Goal: Information Seeking & Learning: Learn about a topic

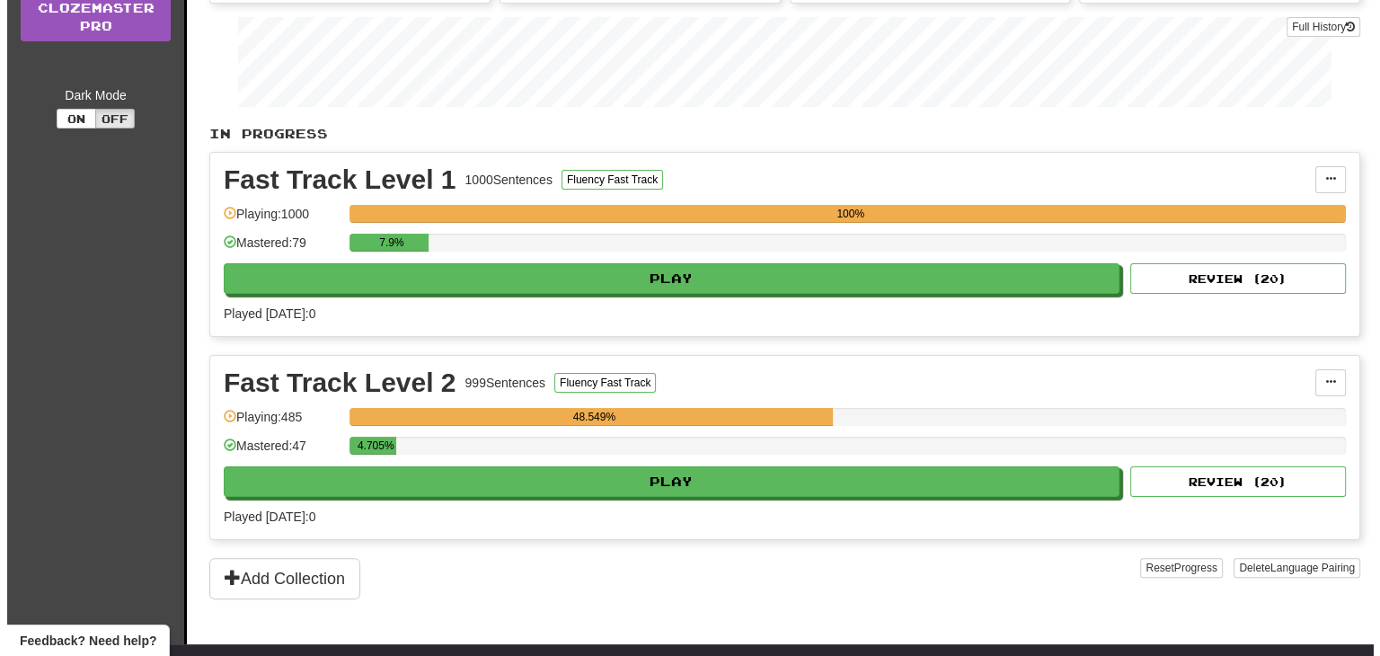
scroll to position [298, 0]
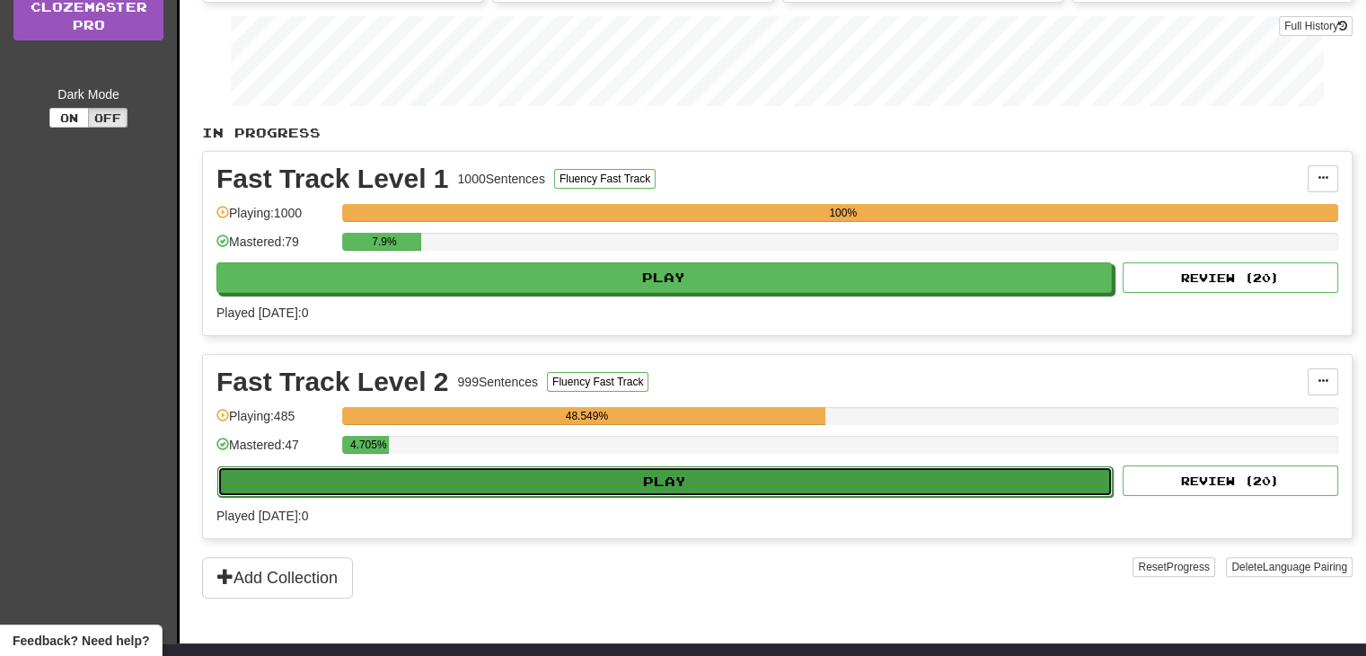
click at [552, 478] on button "Play" at bounding box center [665, 481] width 896 height 31
select select "**"
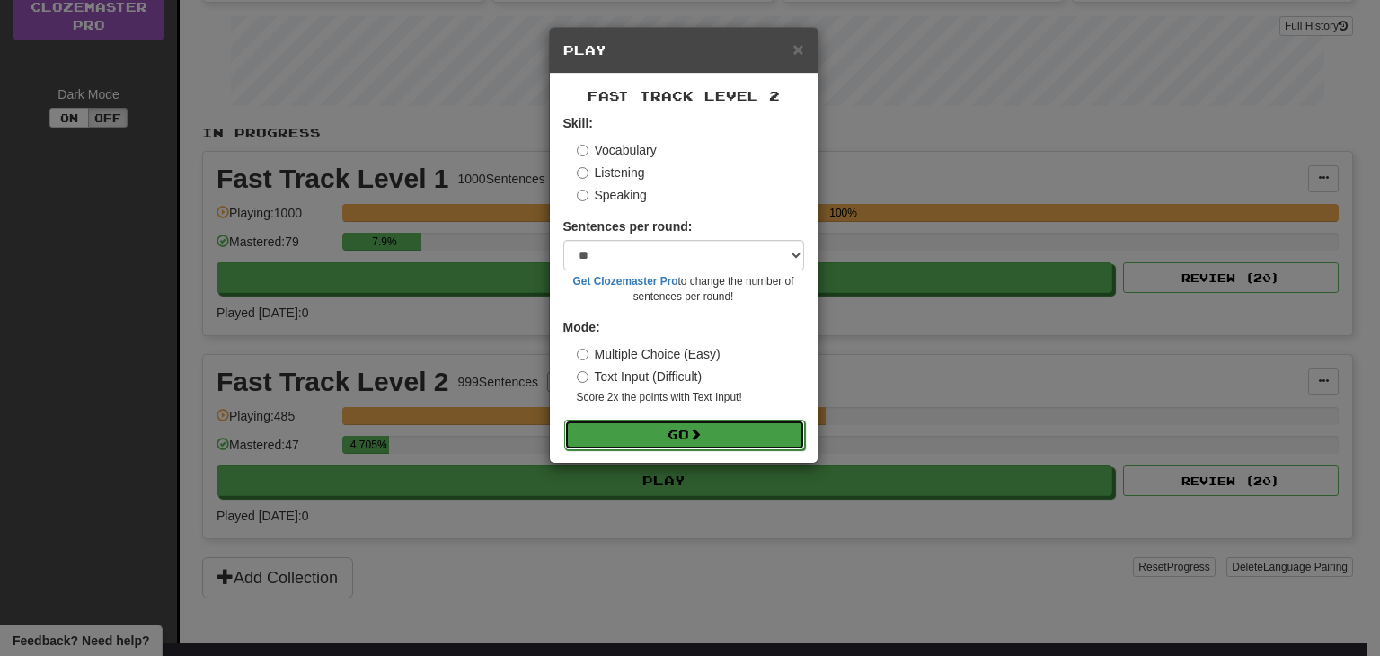
click at [724, 436] on button "Go" at bounding box center [684, 434] width 241 height 31
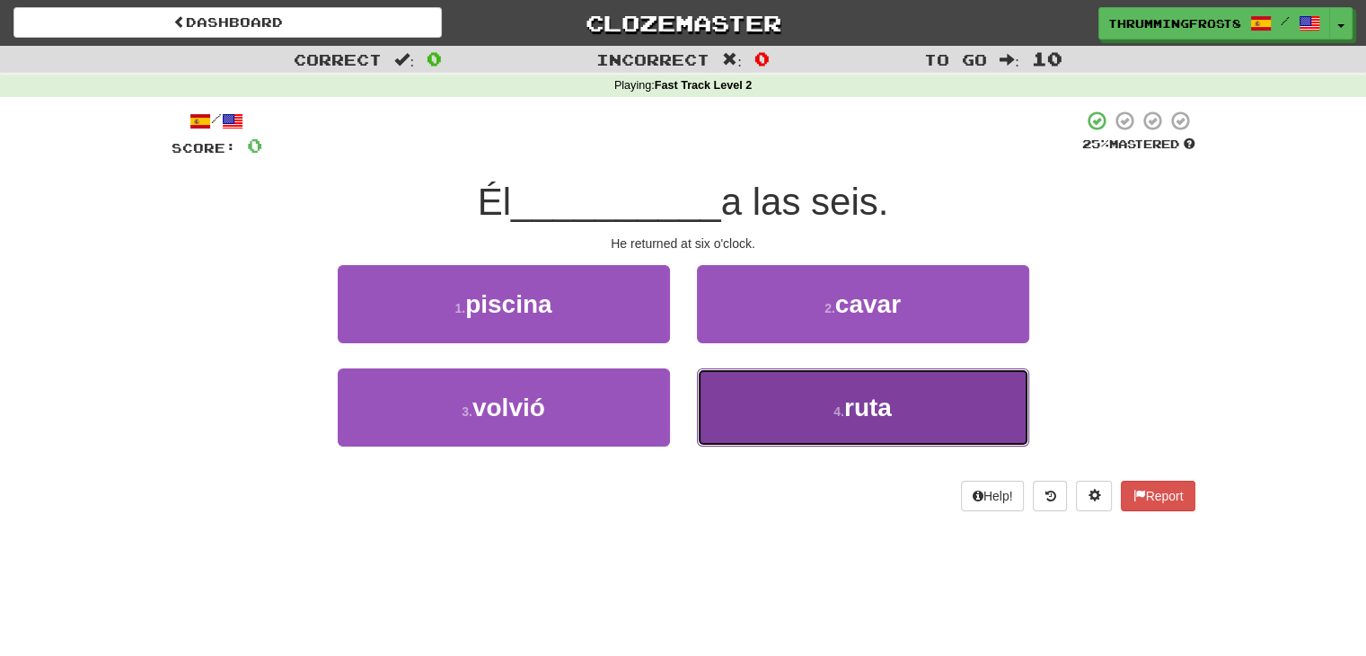
click at [751, 410] on button "4 . ruta" at bounding box center [863, 407] width 332 height 78
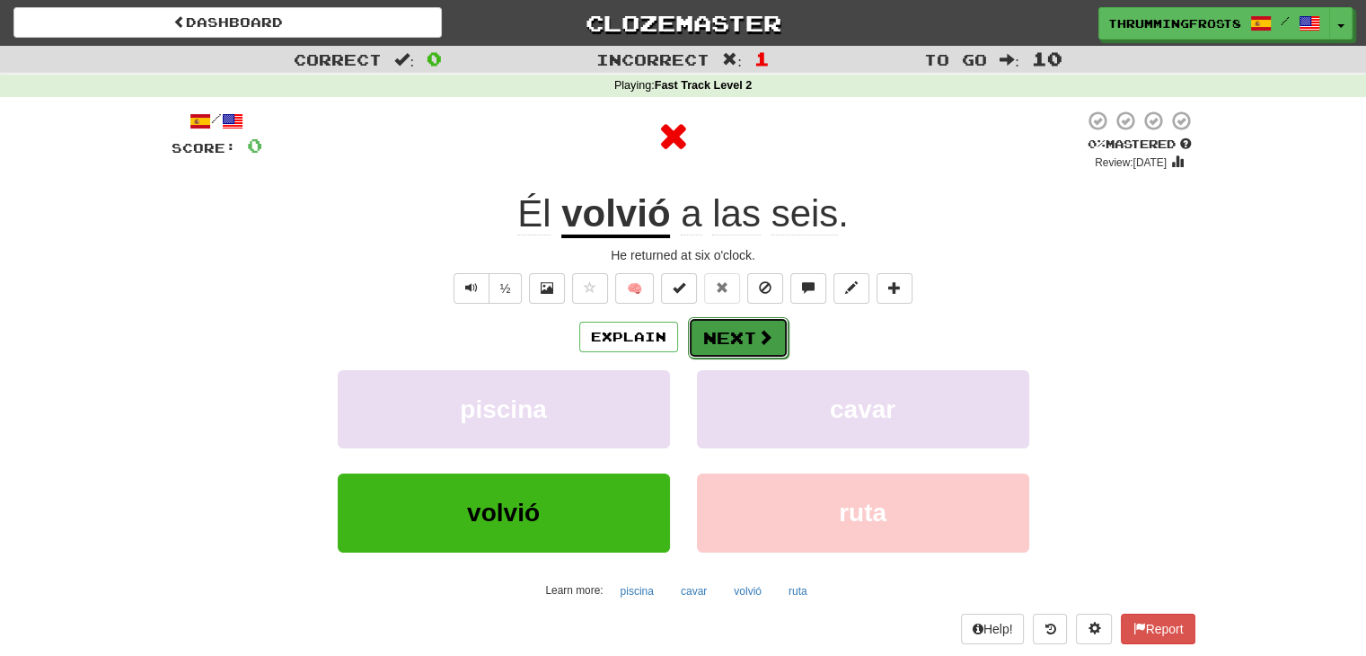
click at [716, 324] on button "Next" at bounding box center [738, 337] width 101 height 41
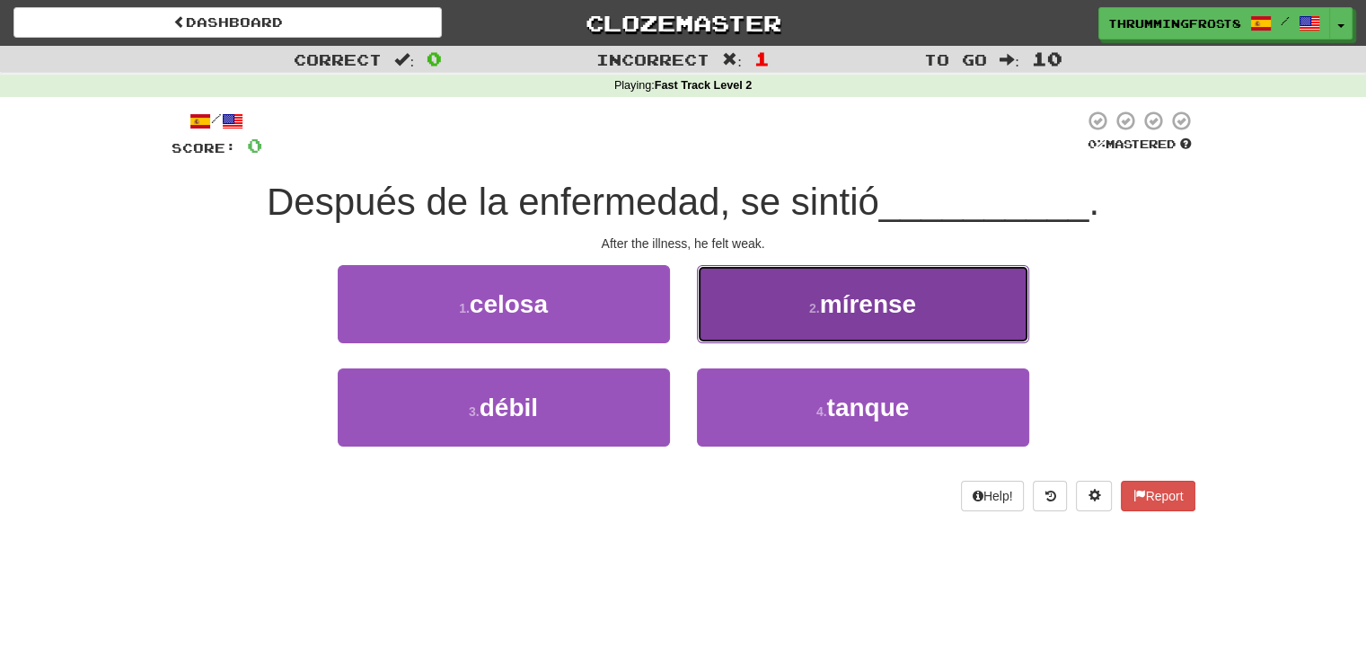
click at [756, 309] on button "2 . mírense" at bounding box center [863, 304] width 332 height 78
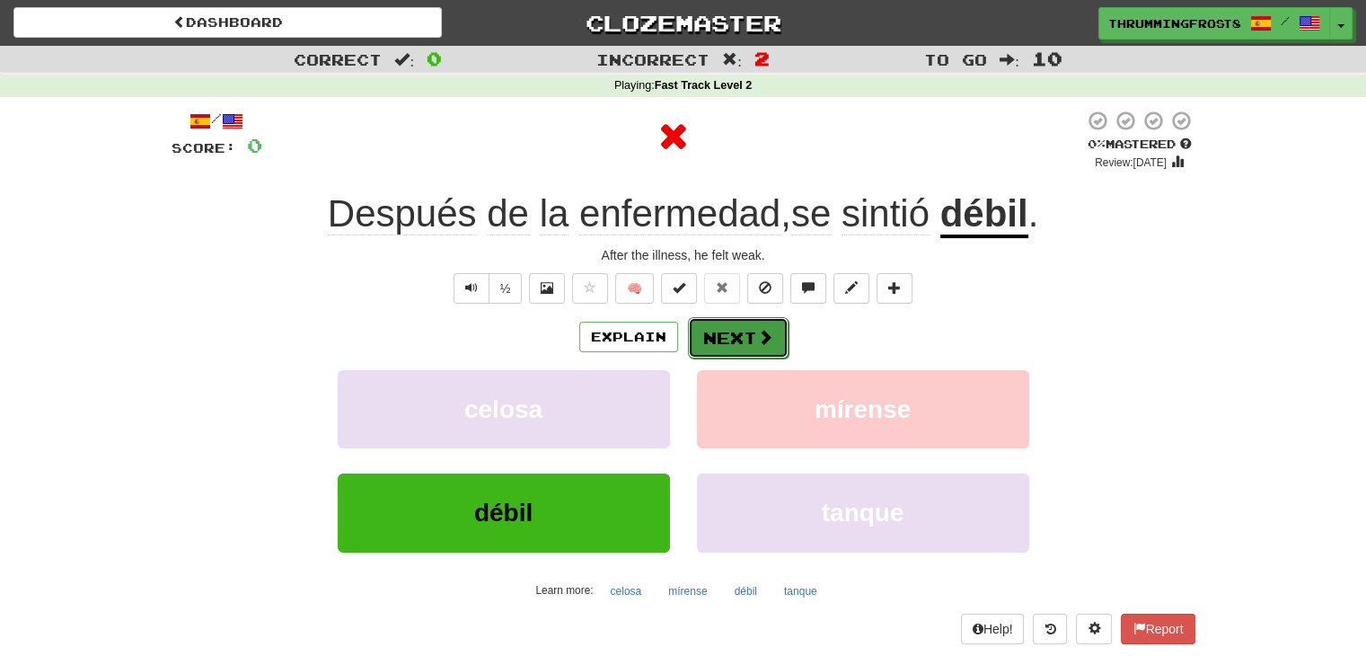
click at [730, 350] on button "Next" at bounding box center [738, 337] width 101 height 41
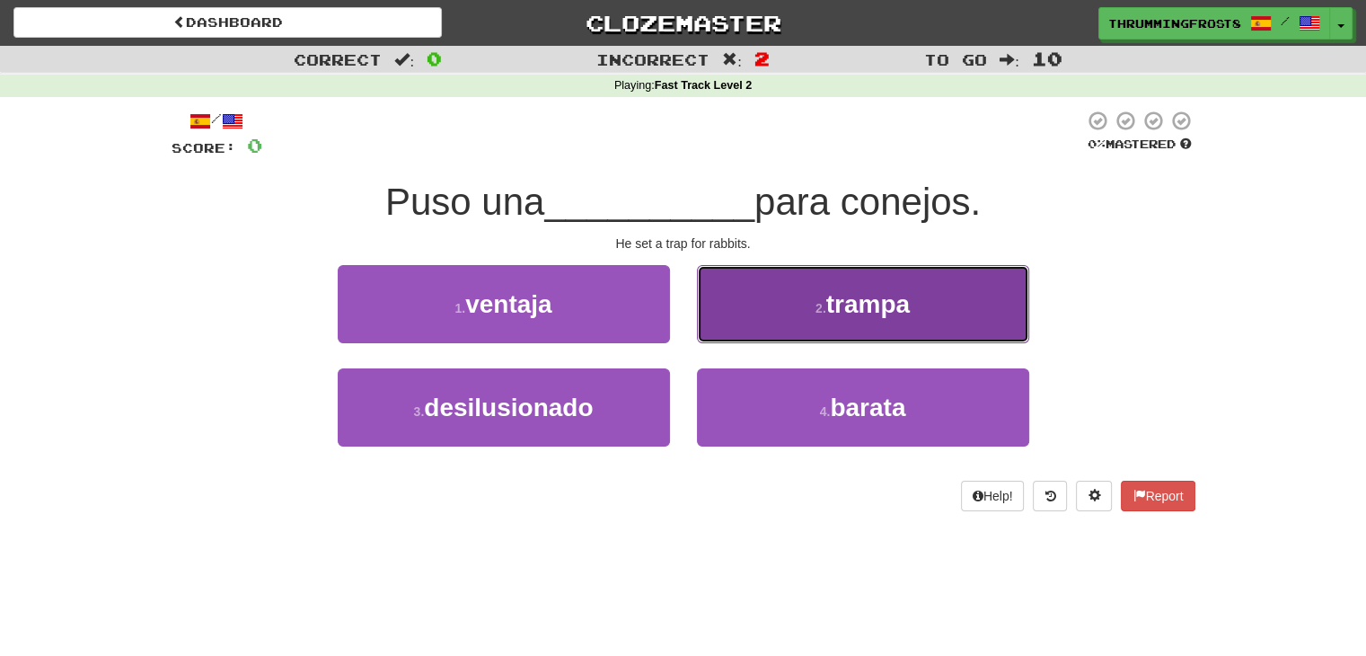
click at [809, 309] on button "2 . trampa" at bounding box center [863, 304] width 332 height 78
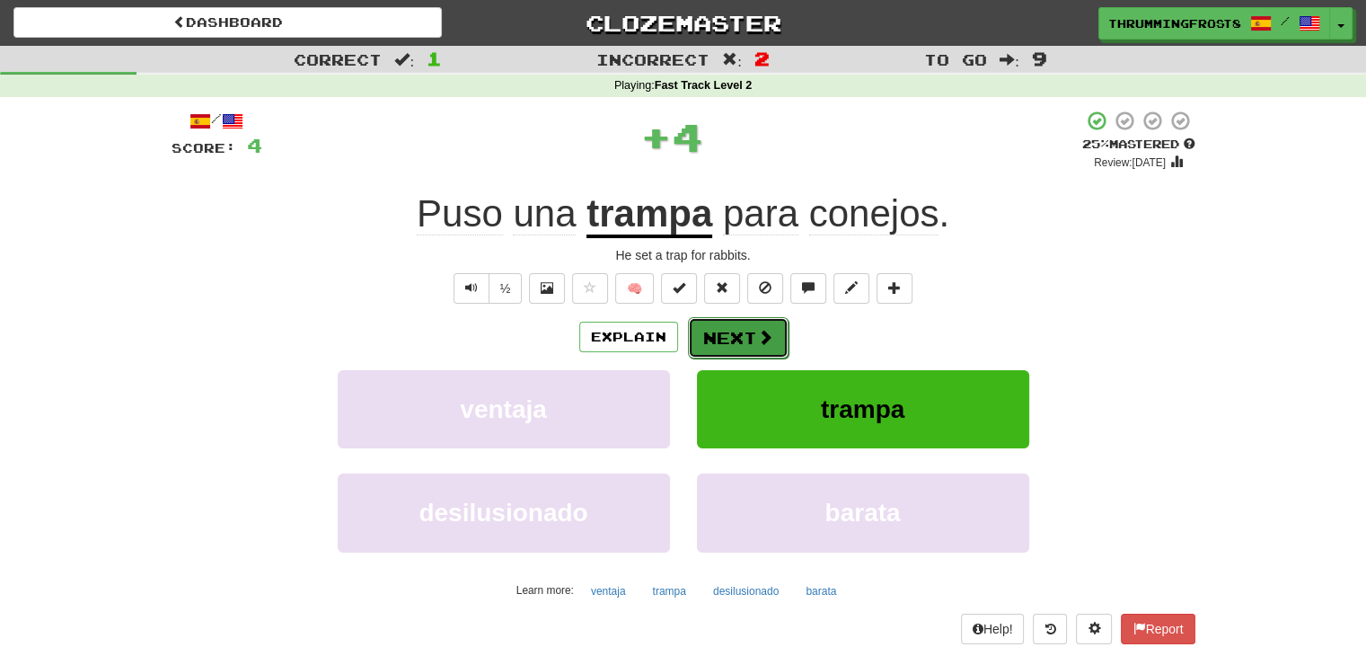
click at [765, 330] on span at bounding box center [765, 337] width 16 height 16
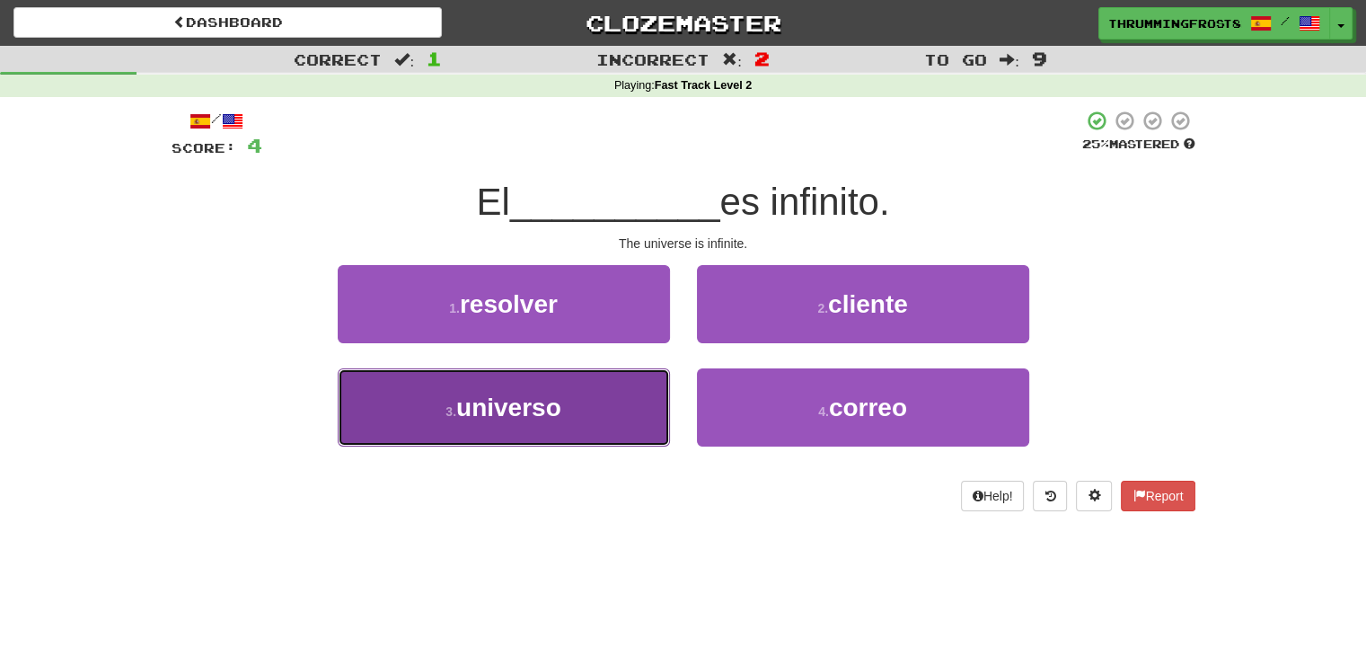
click at [596, 400] on button "3 . universo" at bounding box center [504, 407] width 332 height 78
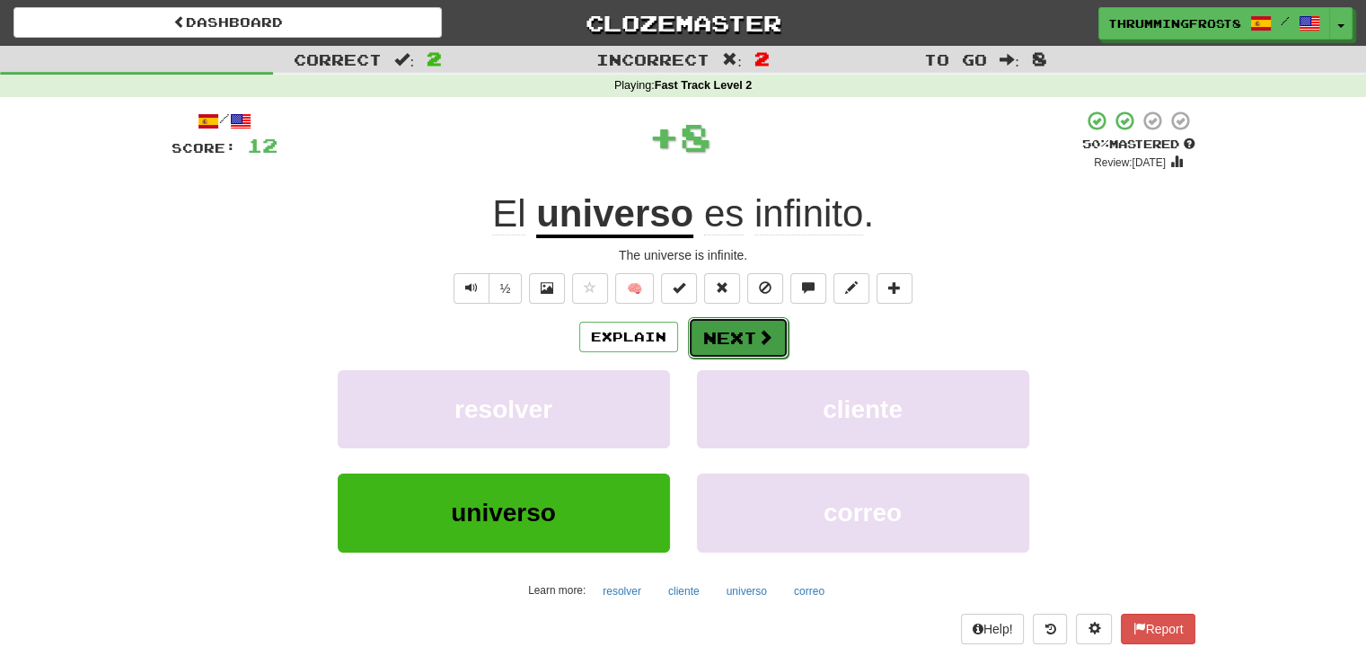
click at [737, 344] on button "Next" at bounding box center [738, 337] width 101 height 41
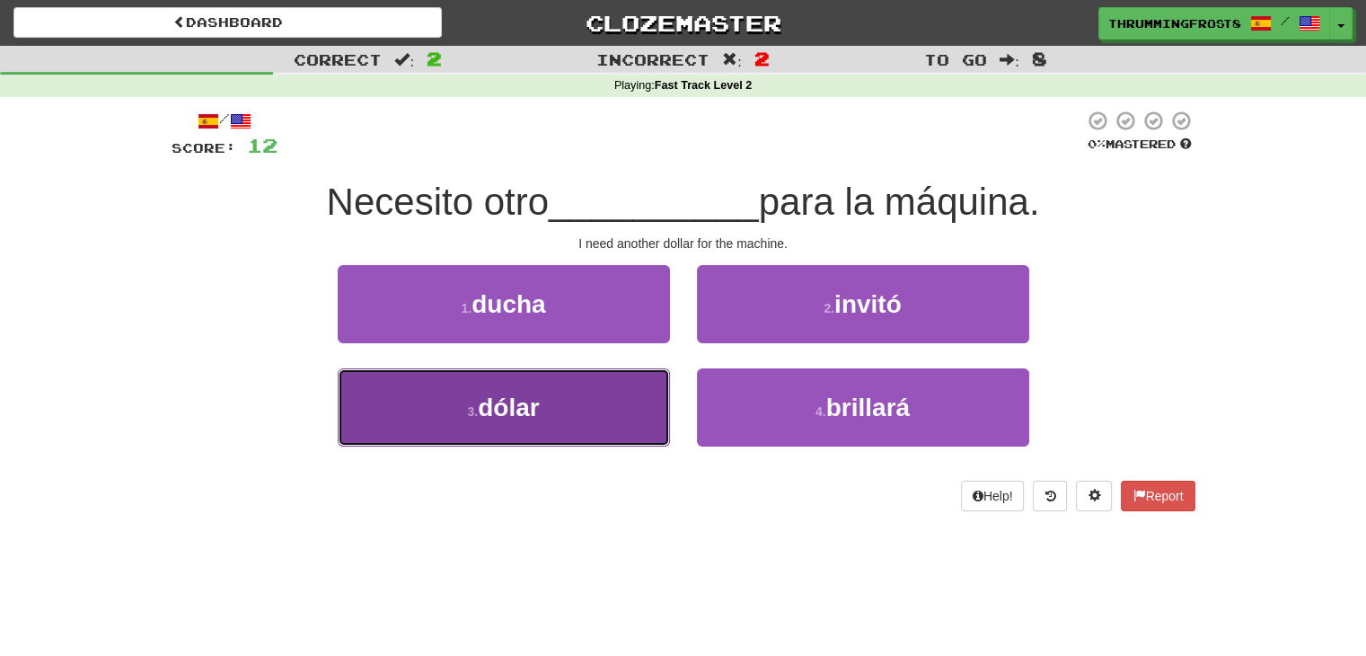
click at [571, 428] on button "3 . dólar" at bounding box center [504, 407] width 332 height 78
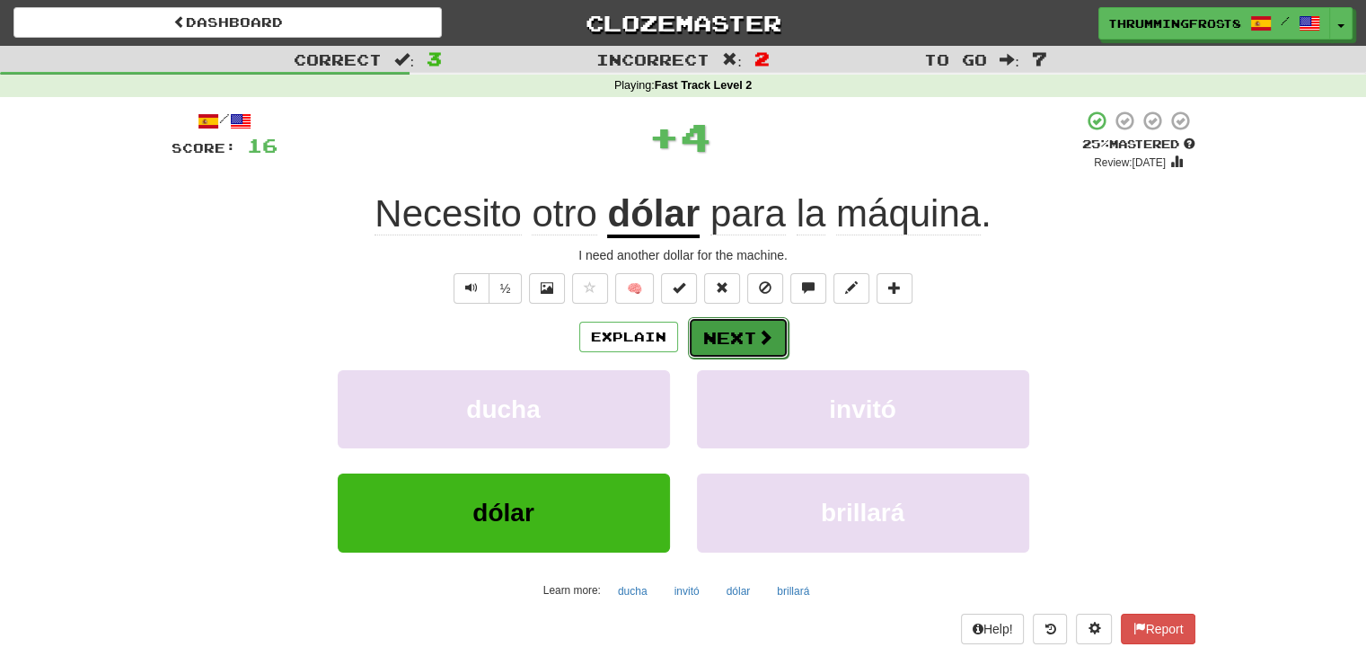
click at [739, 332] on button "Next" at bounding box center [738, 337] width 101 height 41
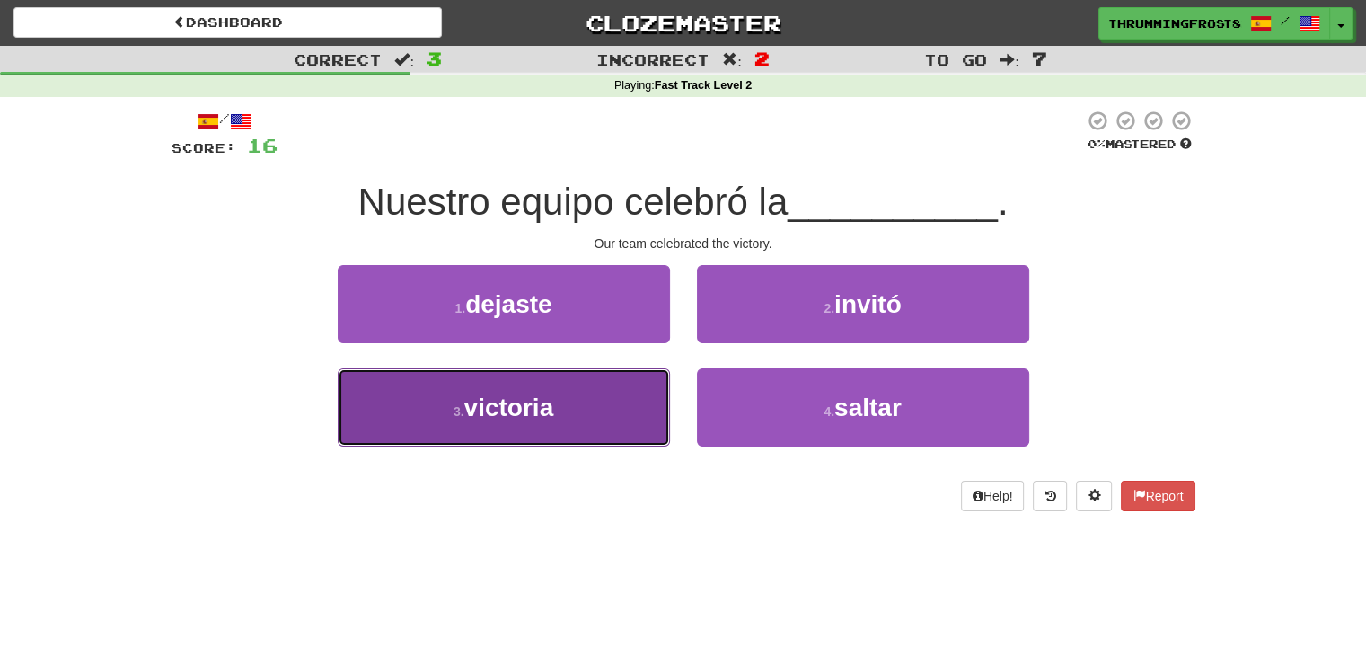
click at [617, 387] on button "3 . [GEOGRAPHIC_DATA]" at bounding box center [504, 407] width 332 height 78
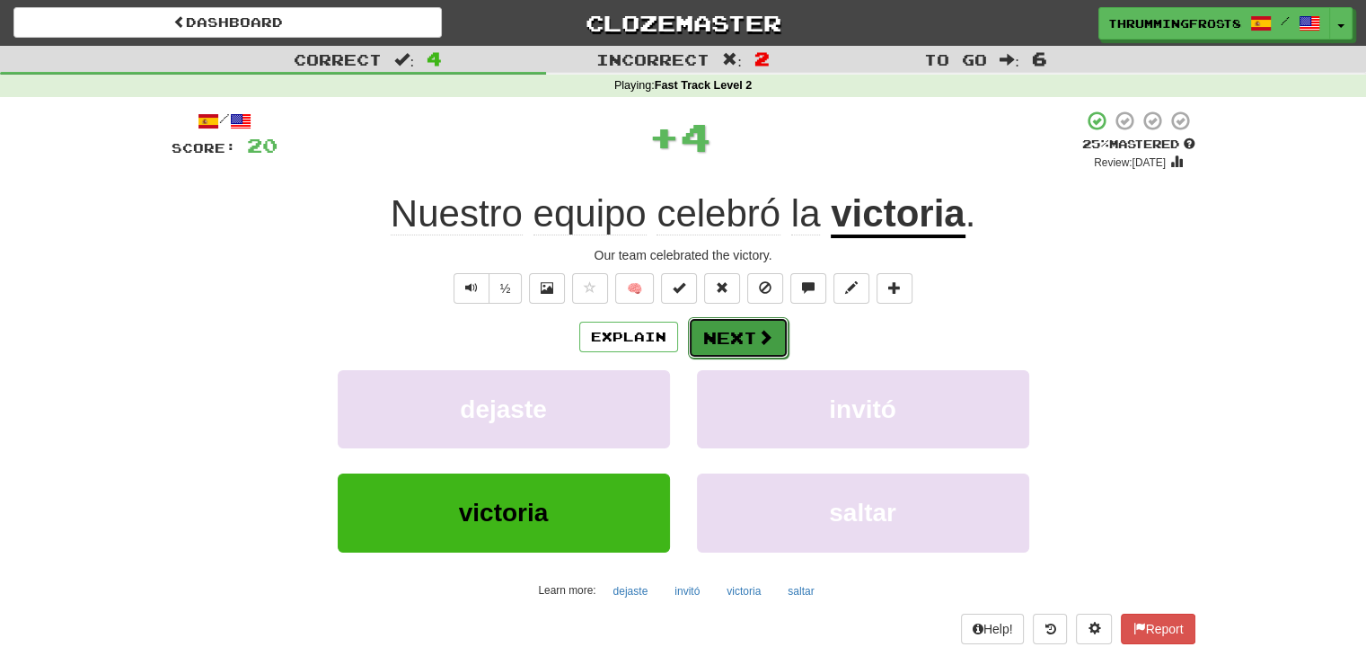
click at [715, 339] on button "Next" at bounding box center [738, 337] width 101 height 41
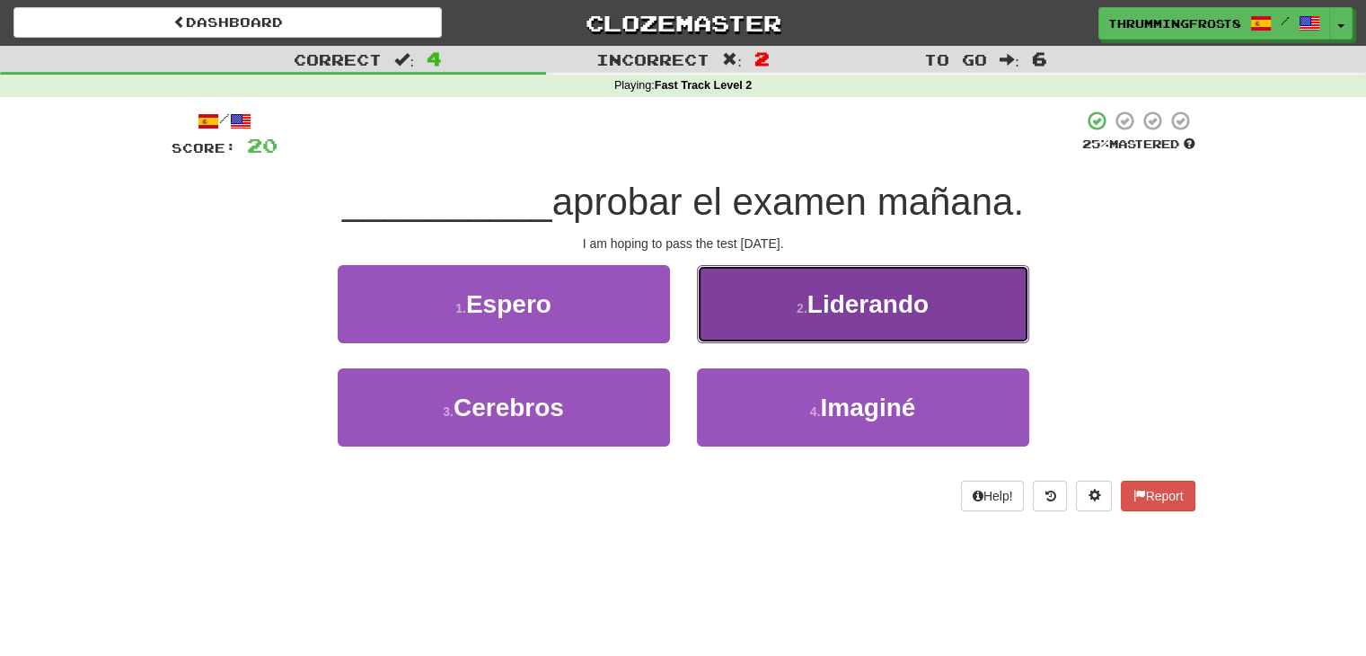
click at [754, 325] on button "2 . [GEOGRAPHIC_DATA]" at bounding box center [863, 304] width 332 height 78
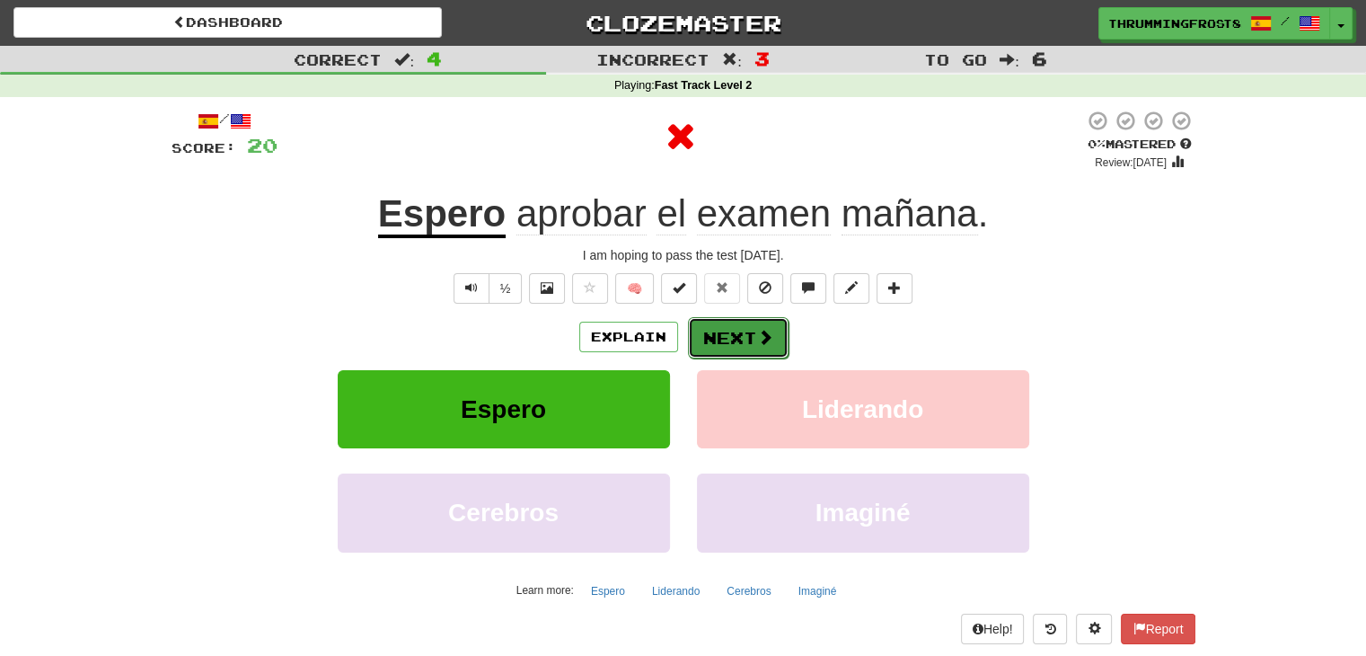
click at [742, 339] on button "Next" at bounding box center [738, 337] width 101 height 41
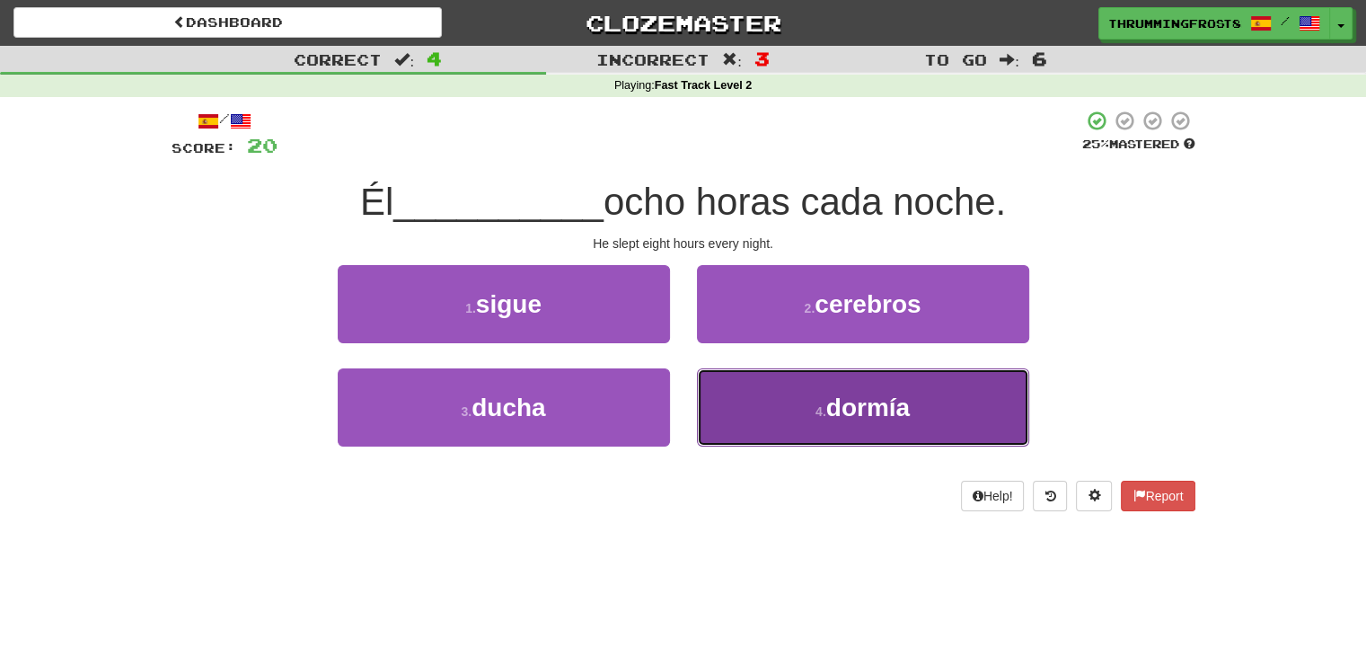
click at [725, 377] on button "4 . dormía" at bounding box center [863, 407] width 332 height 78
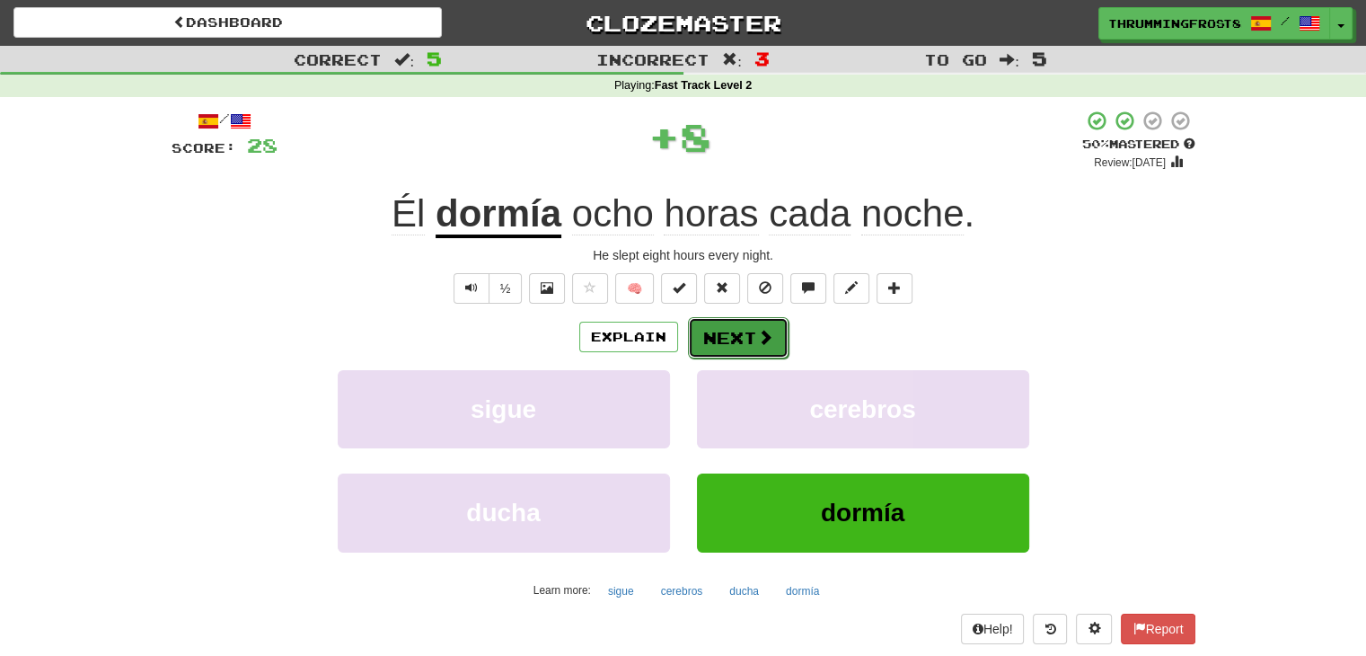
click at [730, 331] on button "Next" at bounding box center [738, 337] width 101 height 41
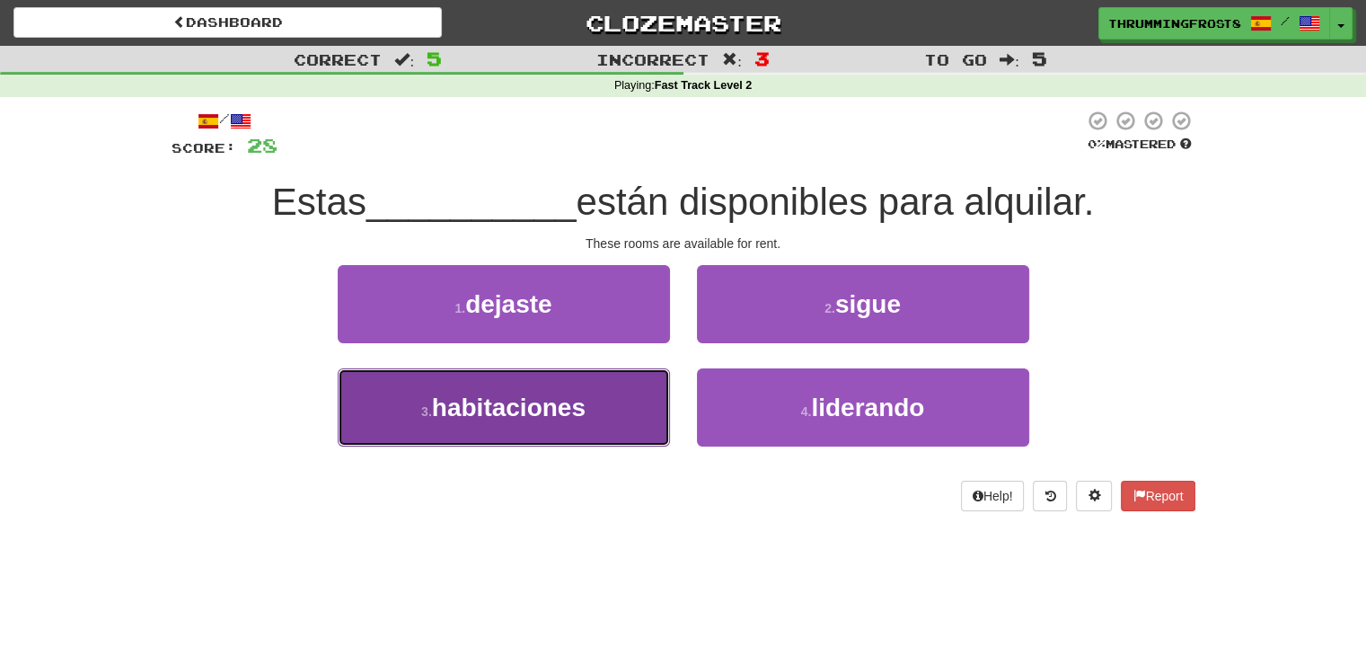
click at [649, 407] on button "3 . habitaciones" at bounding box center [504, 407] width 332 height 78
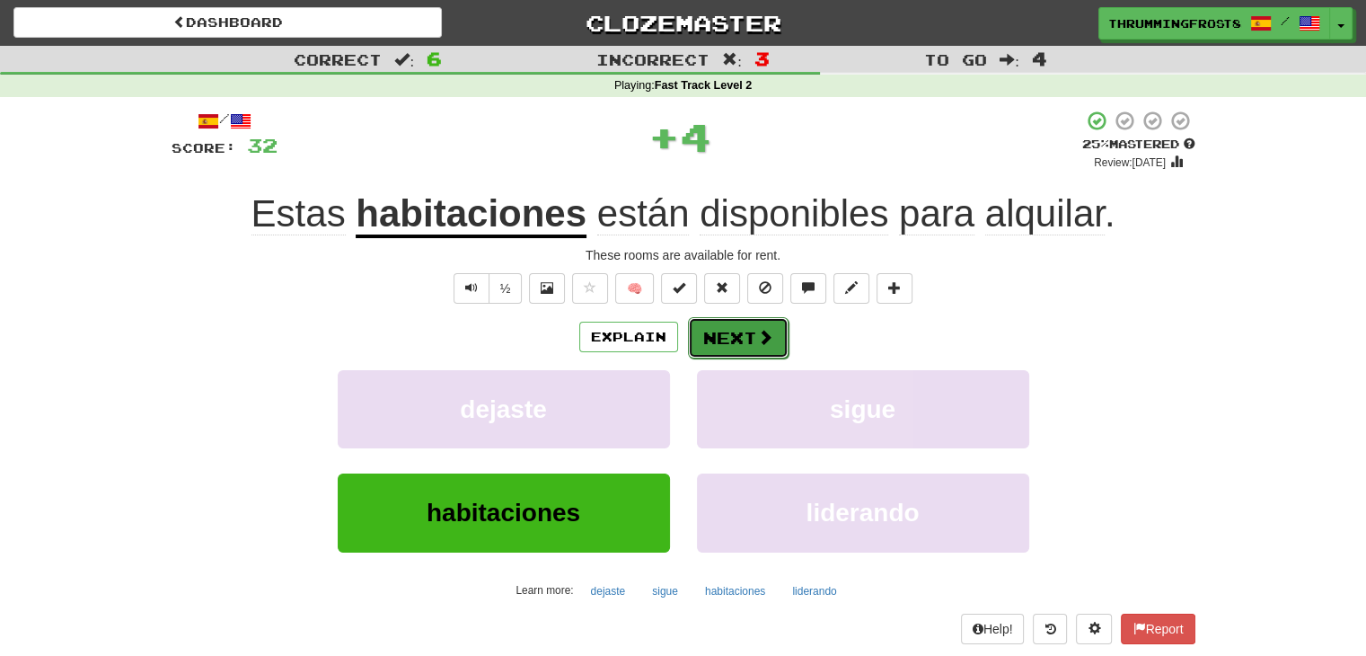
click at [758, 337] on span at bounding box center [765, 337] width 16 height 16
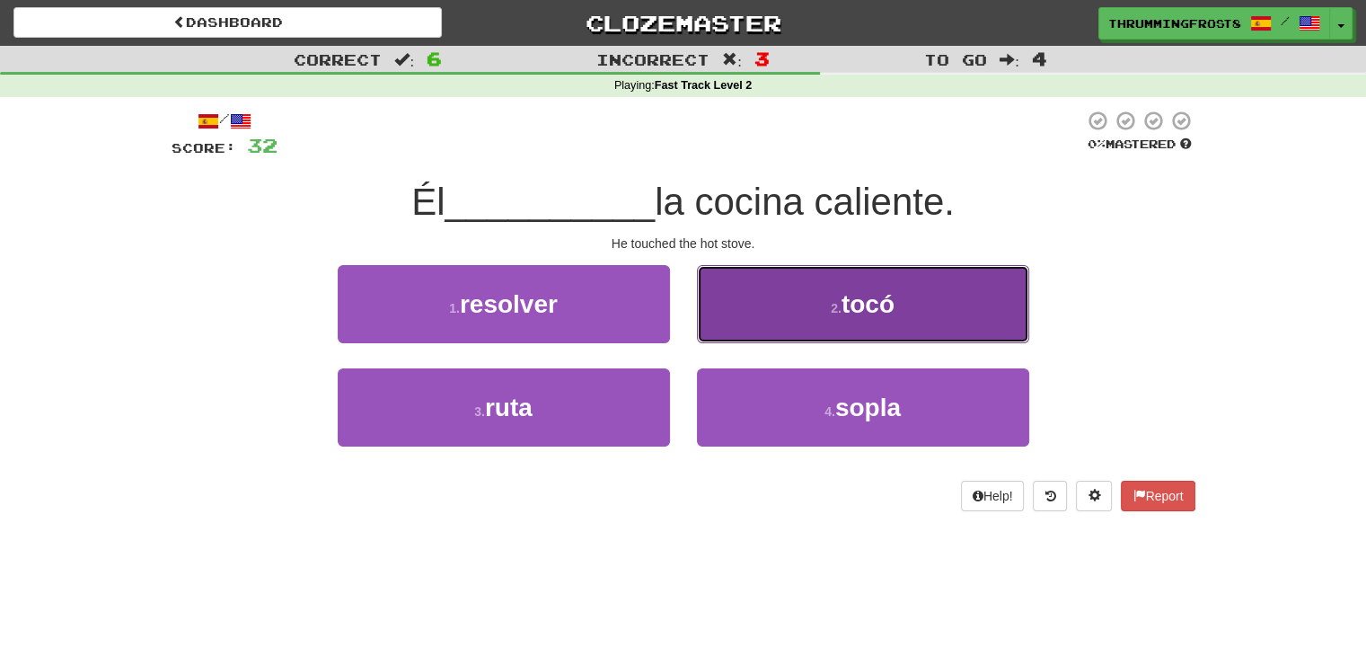
click at [765, 304] on button "2 . tocó" at bounding box center [863, 304] width 332 height 78
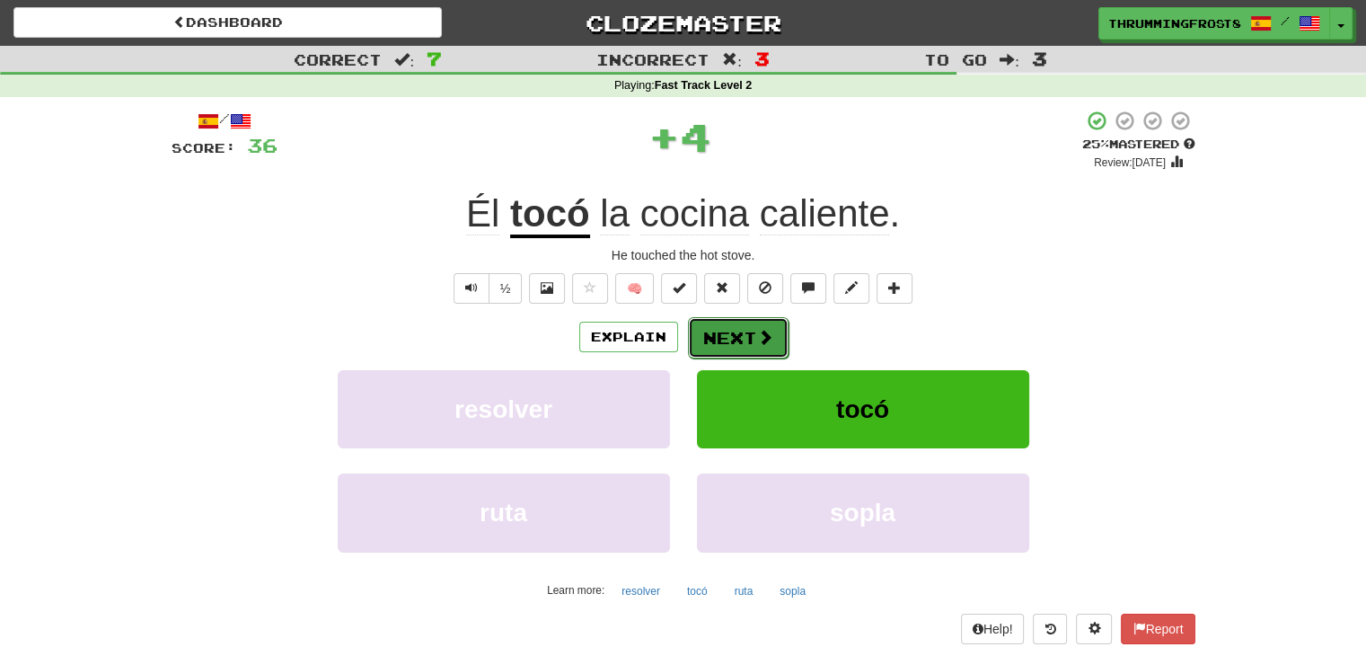
click at [758, 340] on span at bounding box center [765, 337] width 16 height 16
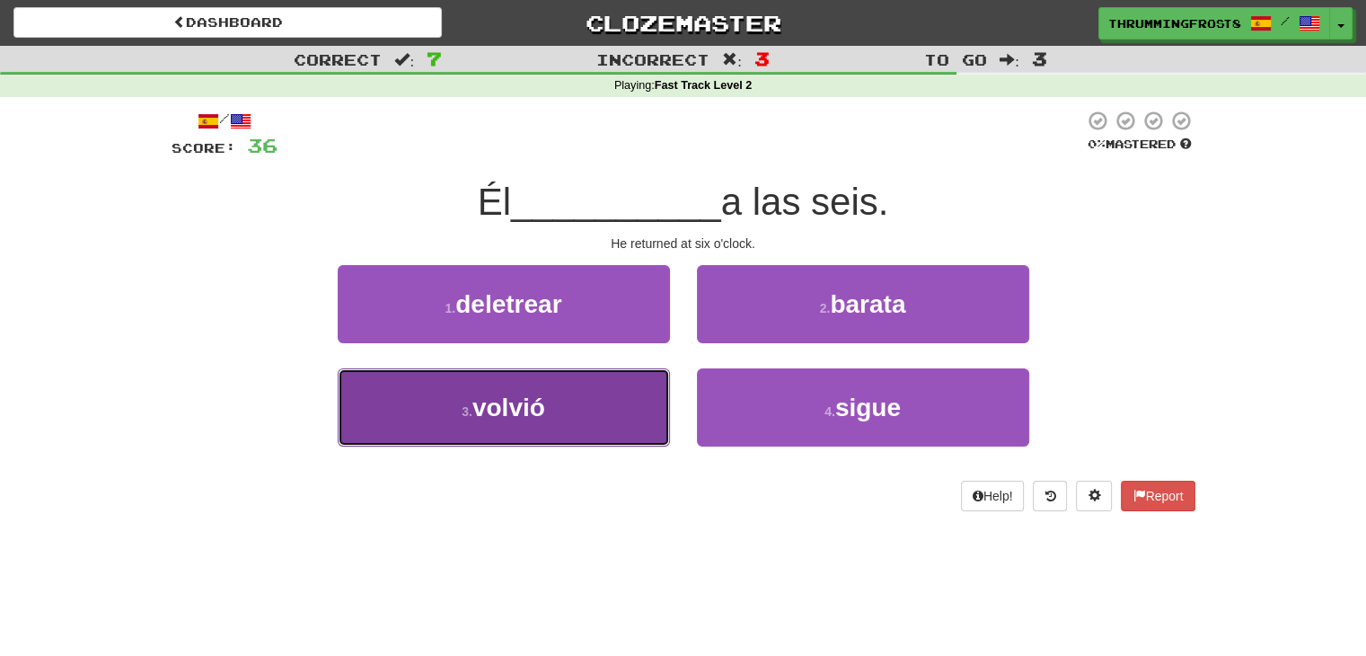
click at [630, 396] on button "3 . volvió" at bounding box center [504, 407] width 332 height 78
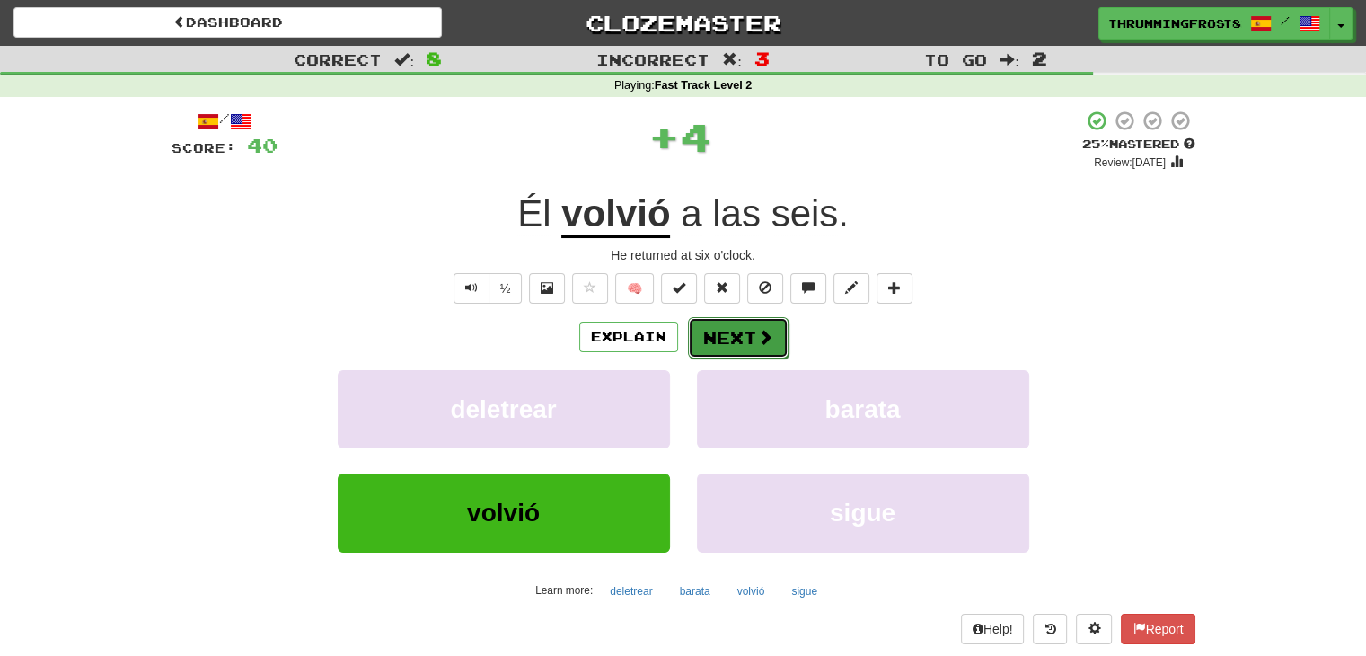
click at [742, 342] on button "Next" at bounding box center [738, 337] width 101 height 41
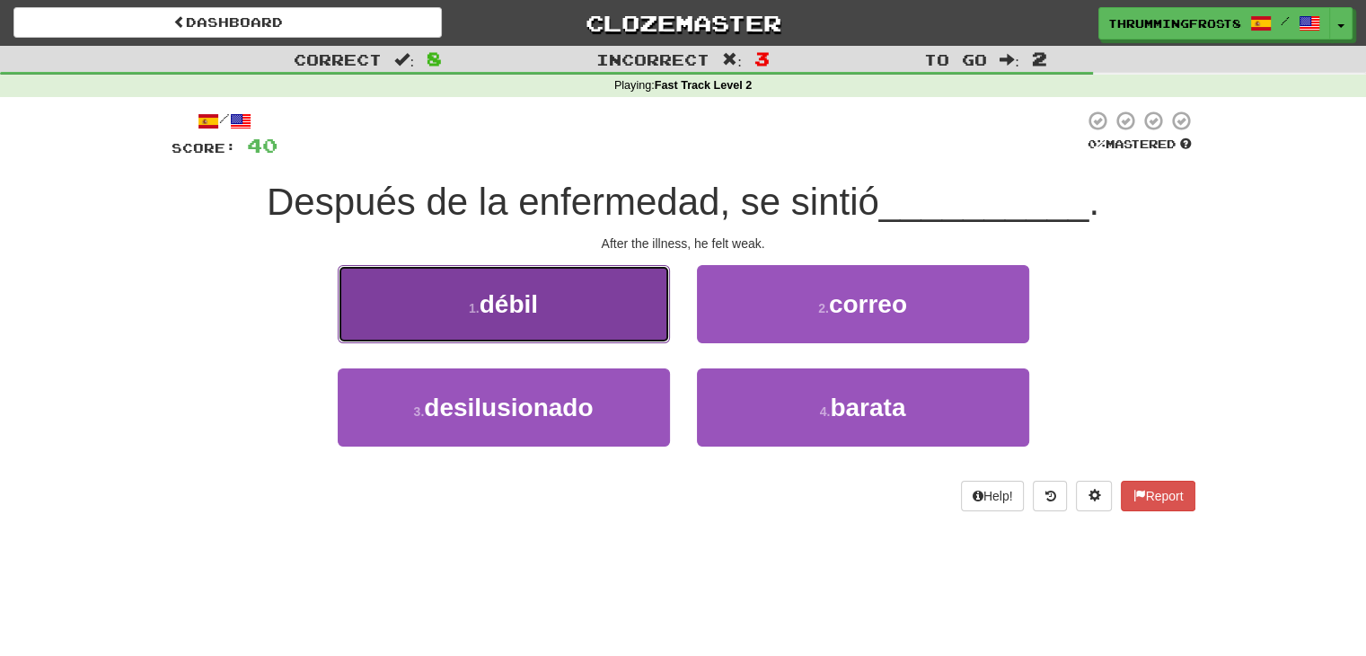
click at [631, 336] on button "1 . débil" at bounding box center [504, 304] width 332 height 78
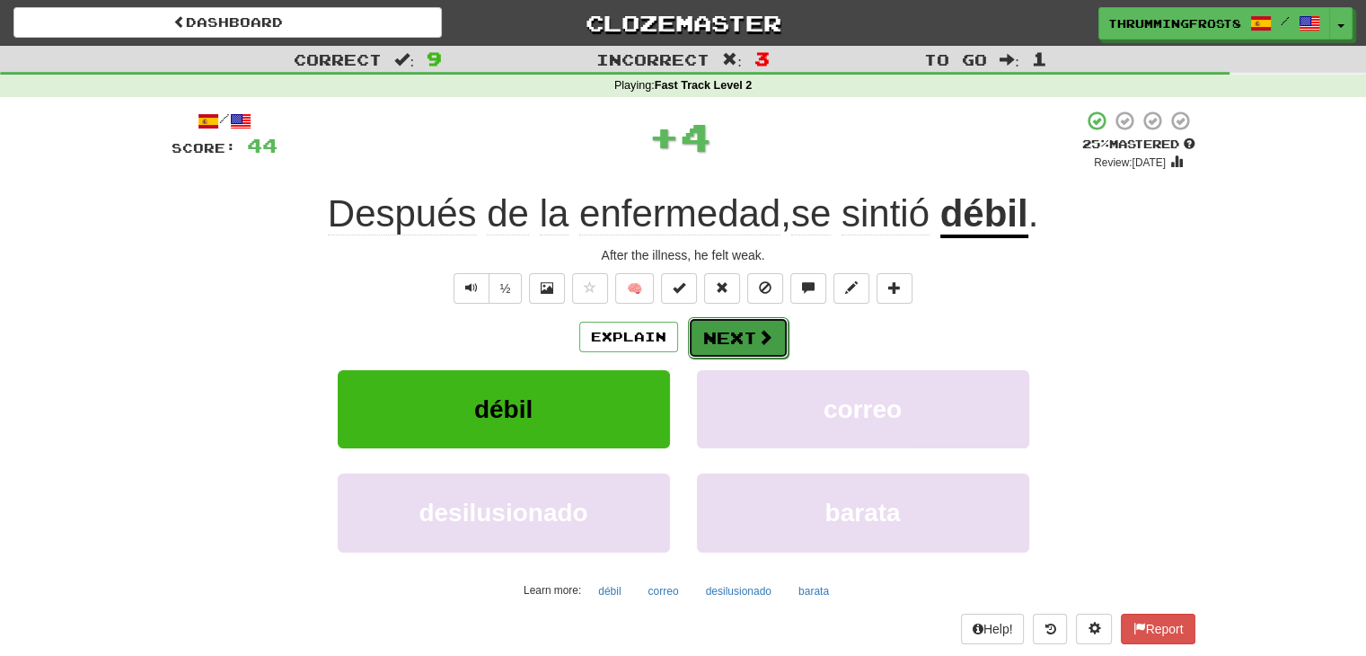
click at [757, 352] on button "Next" at bounding box center [738, 337] width 101 height 41
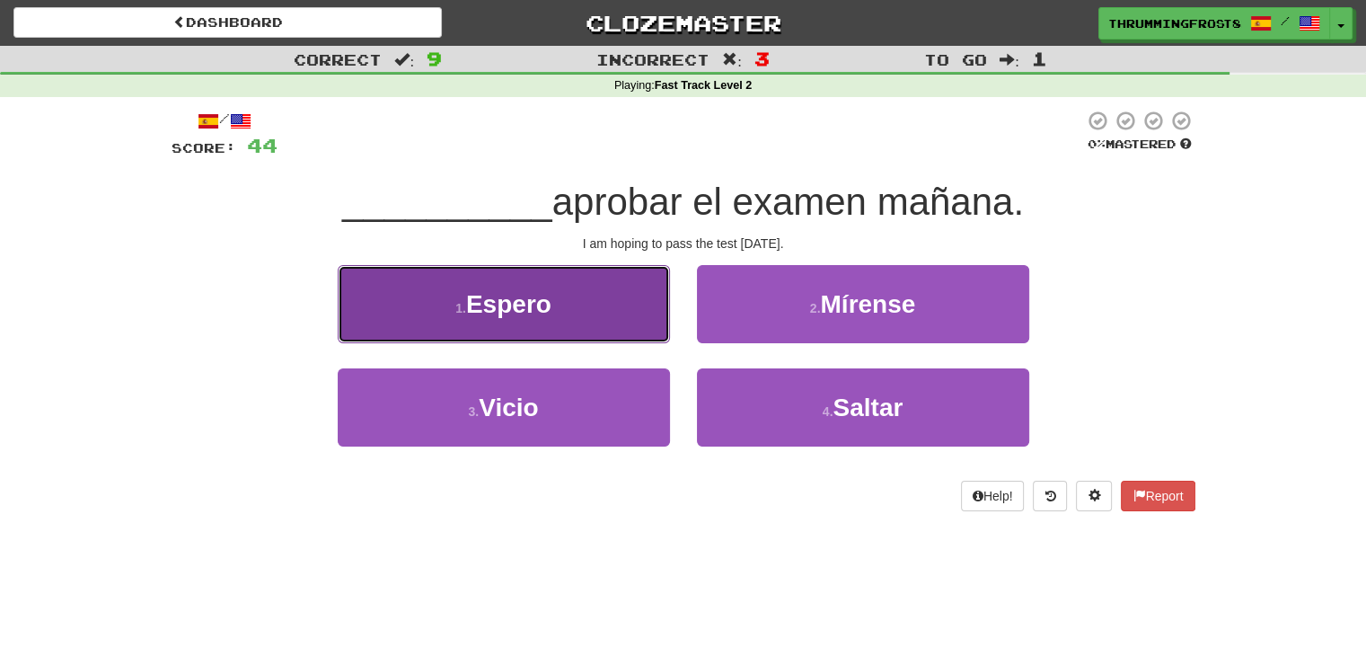
click at [639, 322] on button "1 . Espero" at bounding box center [504, 304] width 332 height 78
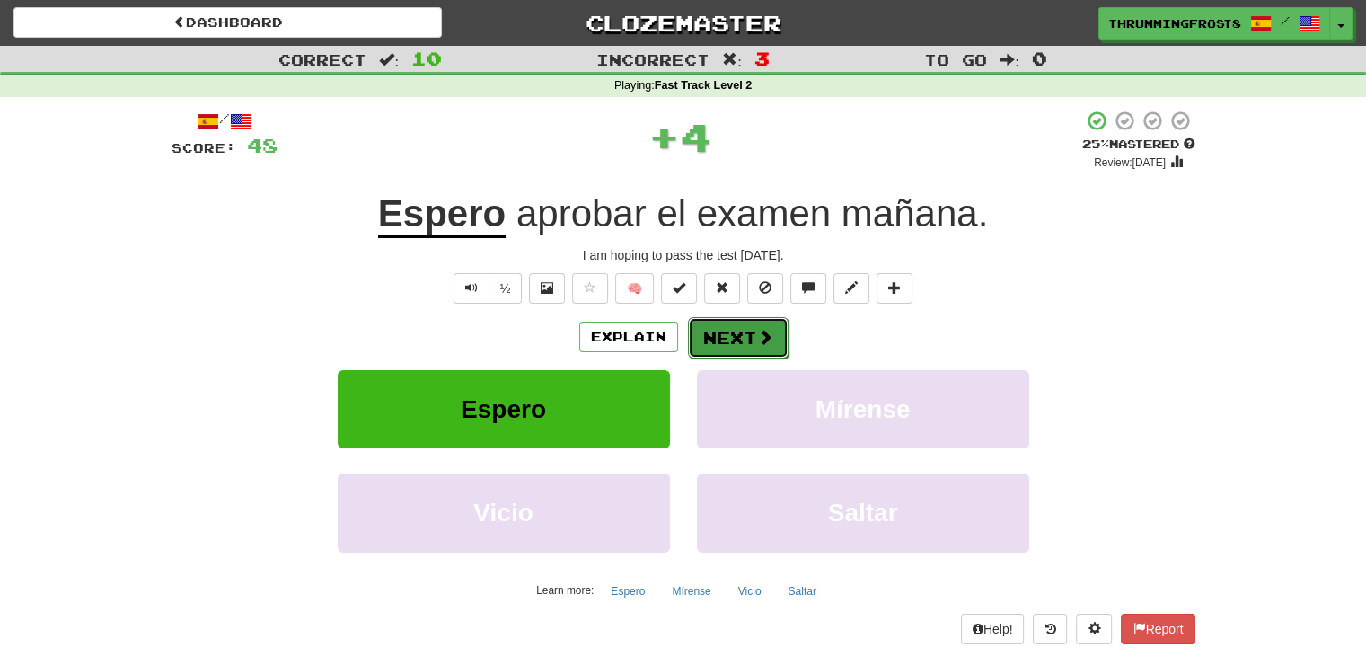
click at [723, 336] on button "Next" at bounding box center [738, 337] width 101 height 41
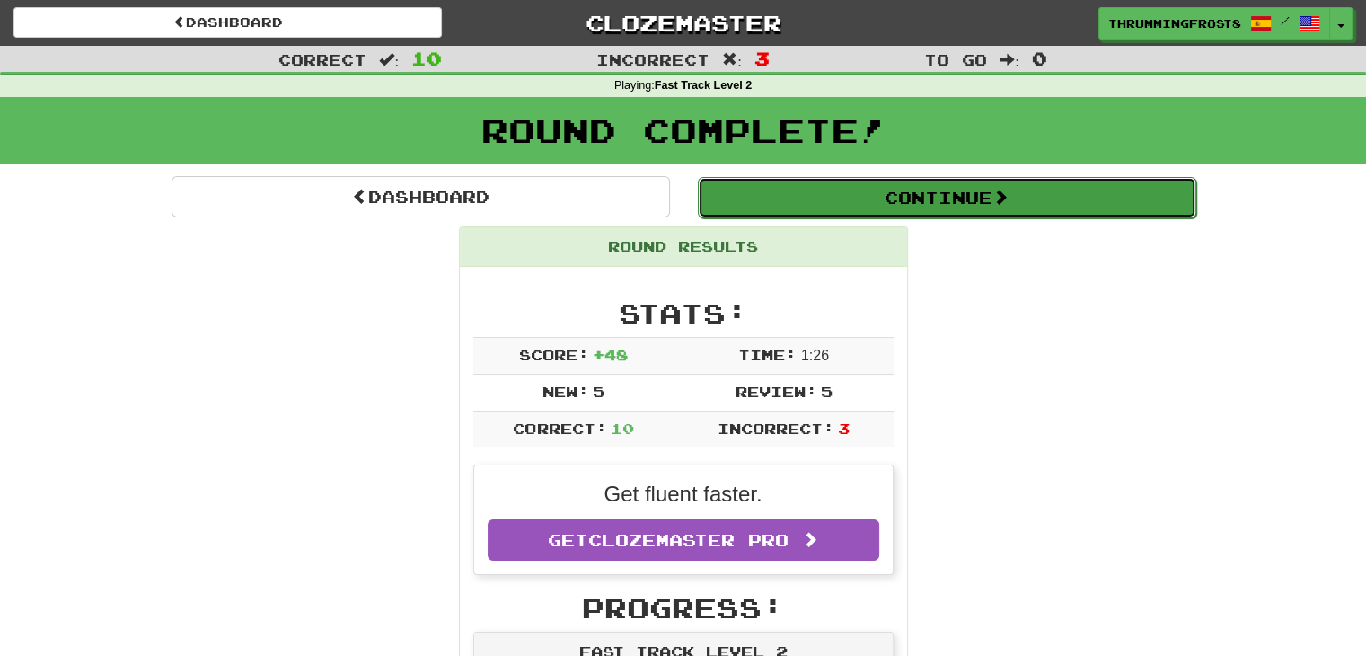
click at [767, 194] on button "Continue" at bounding box center [947, 197] width 499 height 41
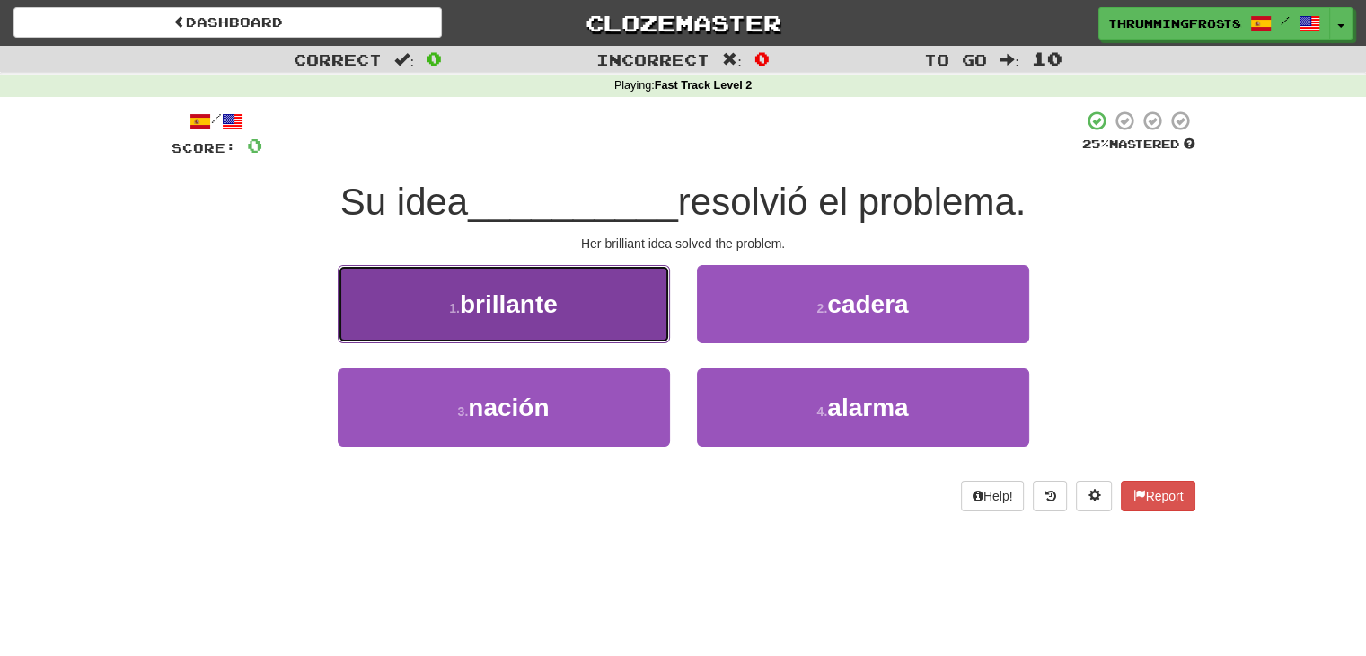
click at [516, 278] on button "1 . brillante" at bounding box center [504, 304] width 332 height 78
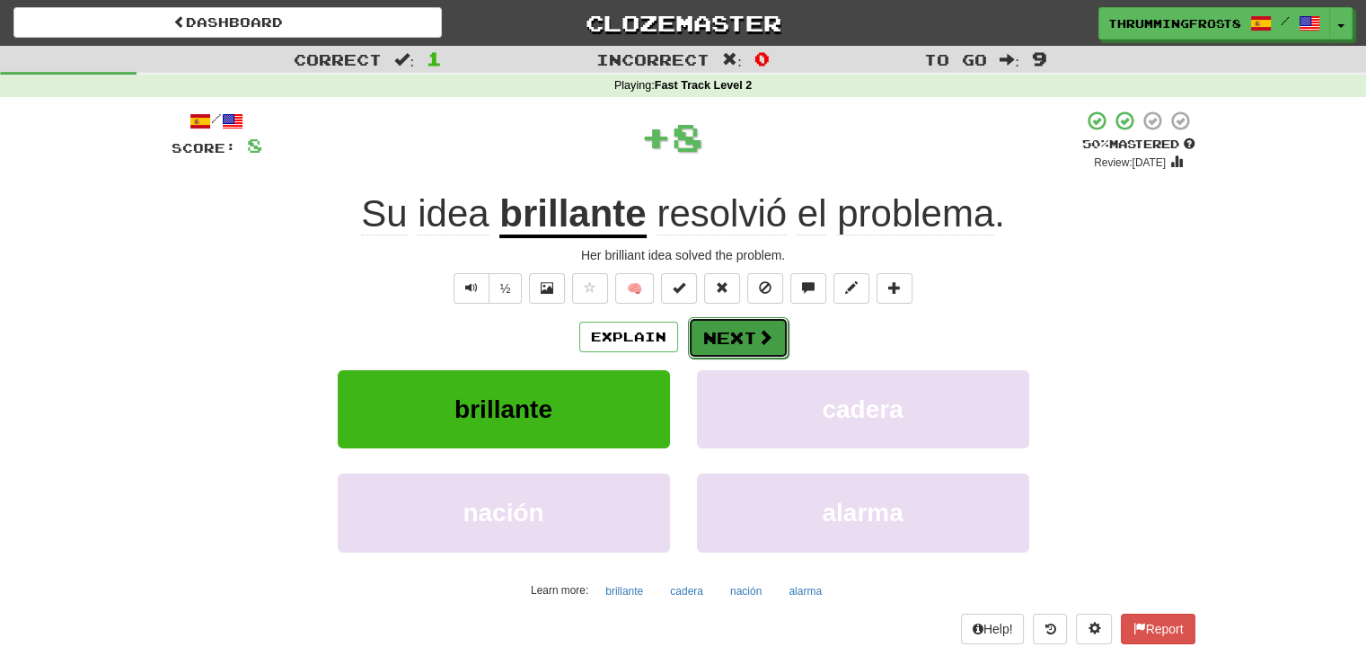
click at [733, 349] on button "Next" at bounding box center [738, 337] width 101 height 41
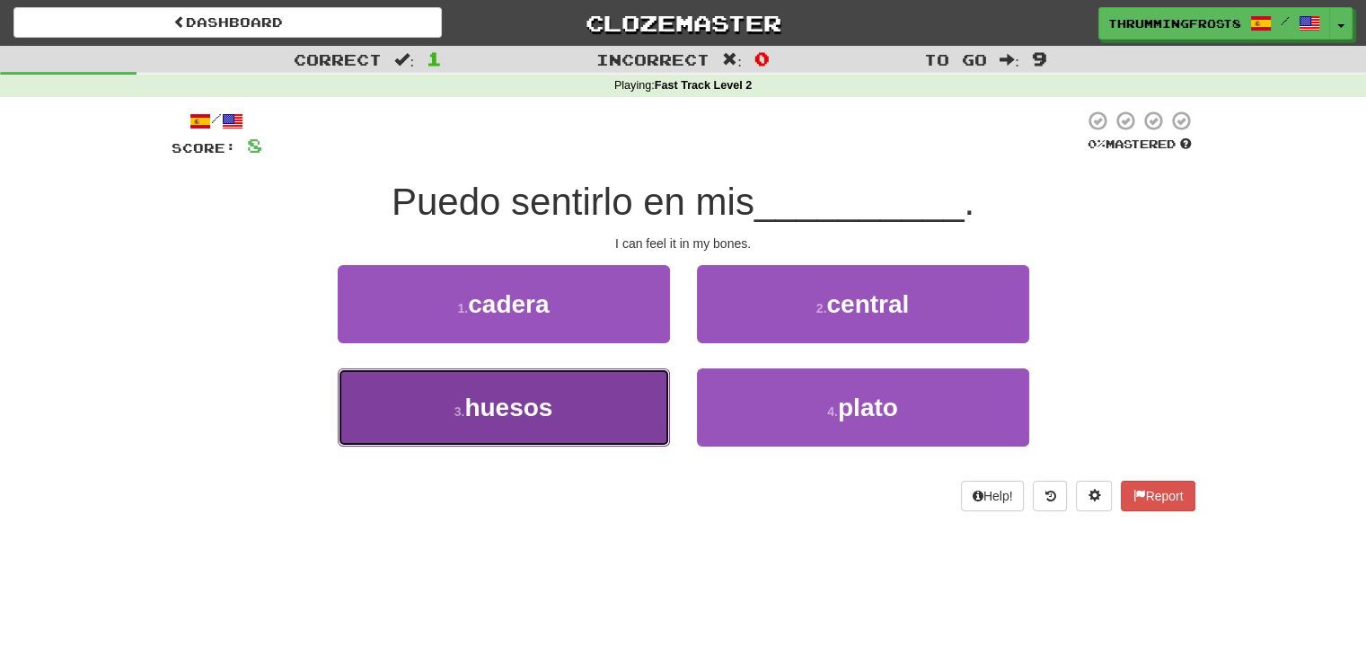
click at [635, 402] on button "3 . [GEOGRAPHIC_DATA]" at bounding box center [504, 407] width 332 height 78
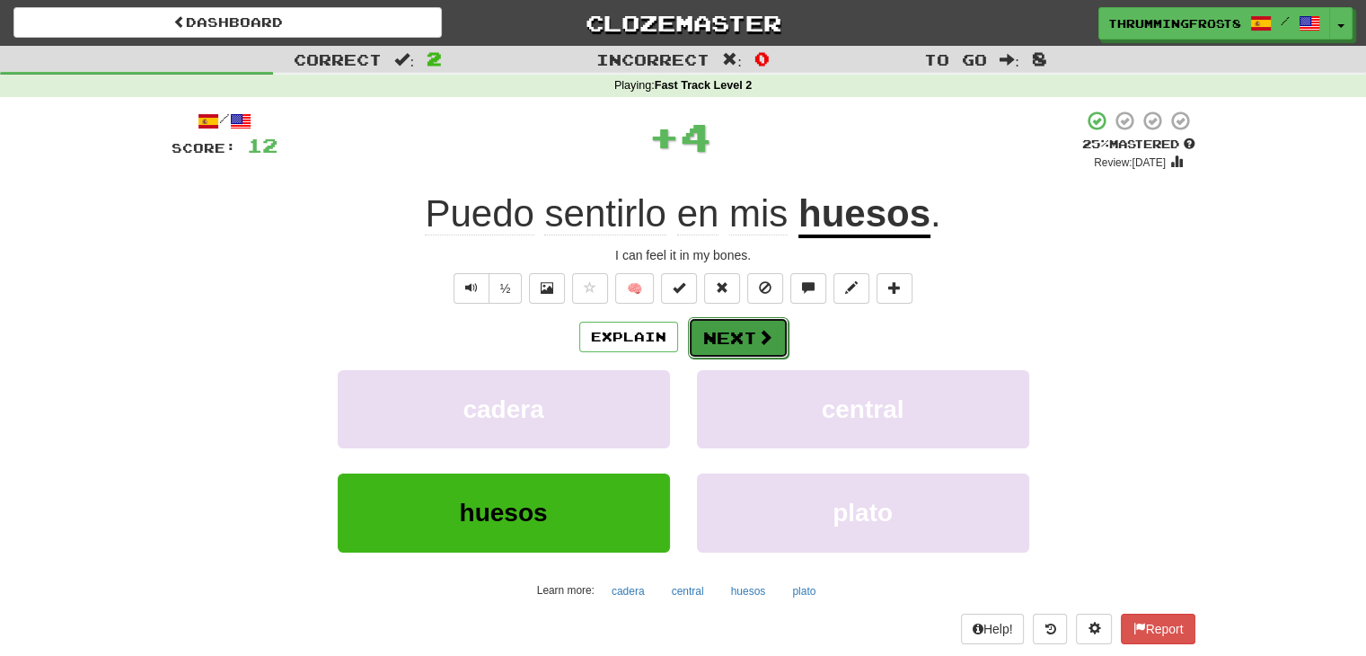
click at [737, 348] on button "Next" at bounding box center [738, 337] width 101 height 41
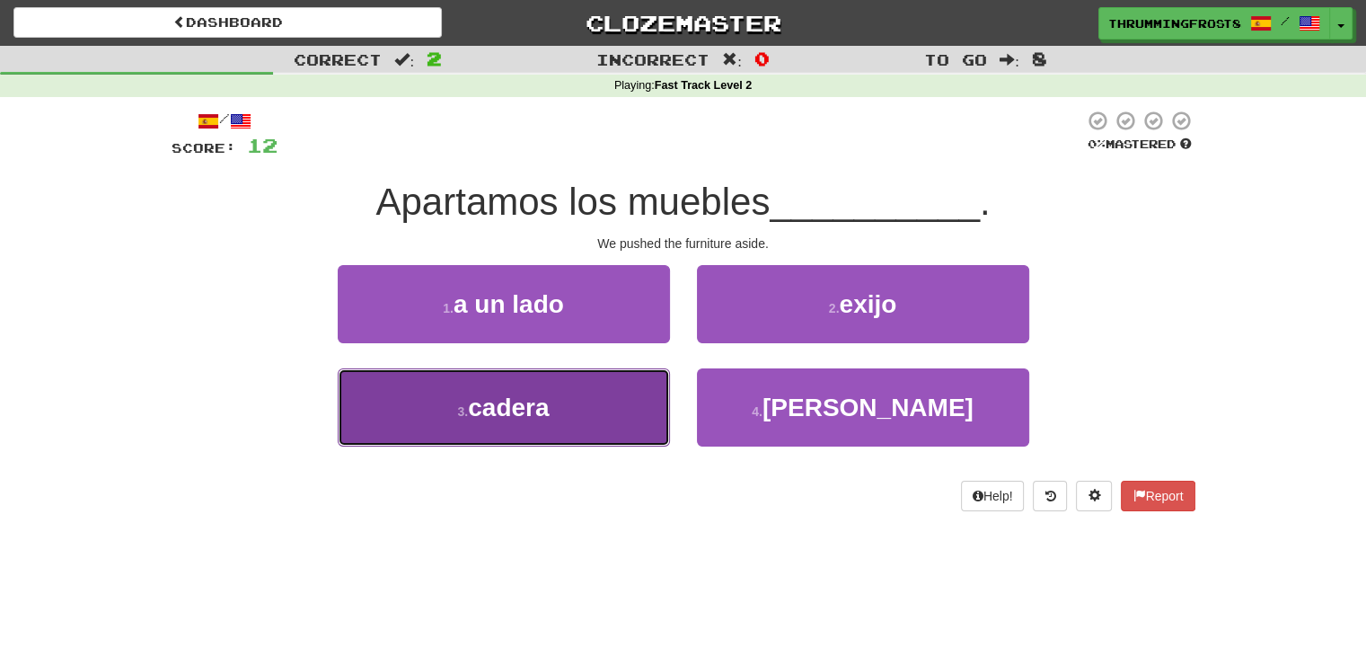
click at [636, 432] on button "3 . [GEOGRAPHIC_DATA]" at bounding box center [504, 407] width 332 height 78
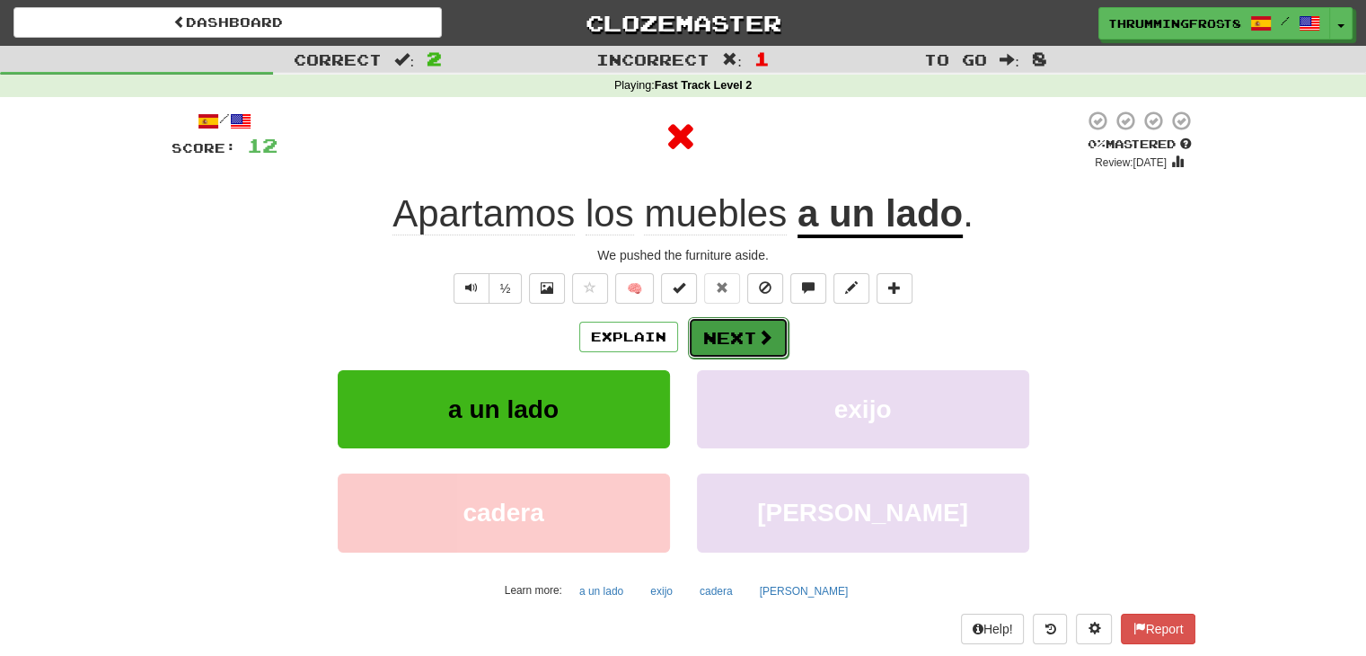
click at [734, 340] on button "Next" at bounding box center [738, 337] width 101 height 41
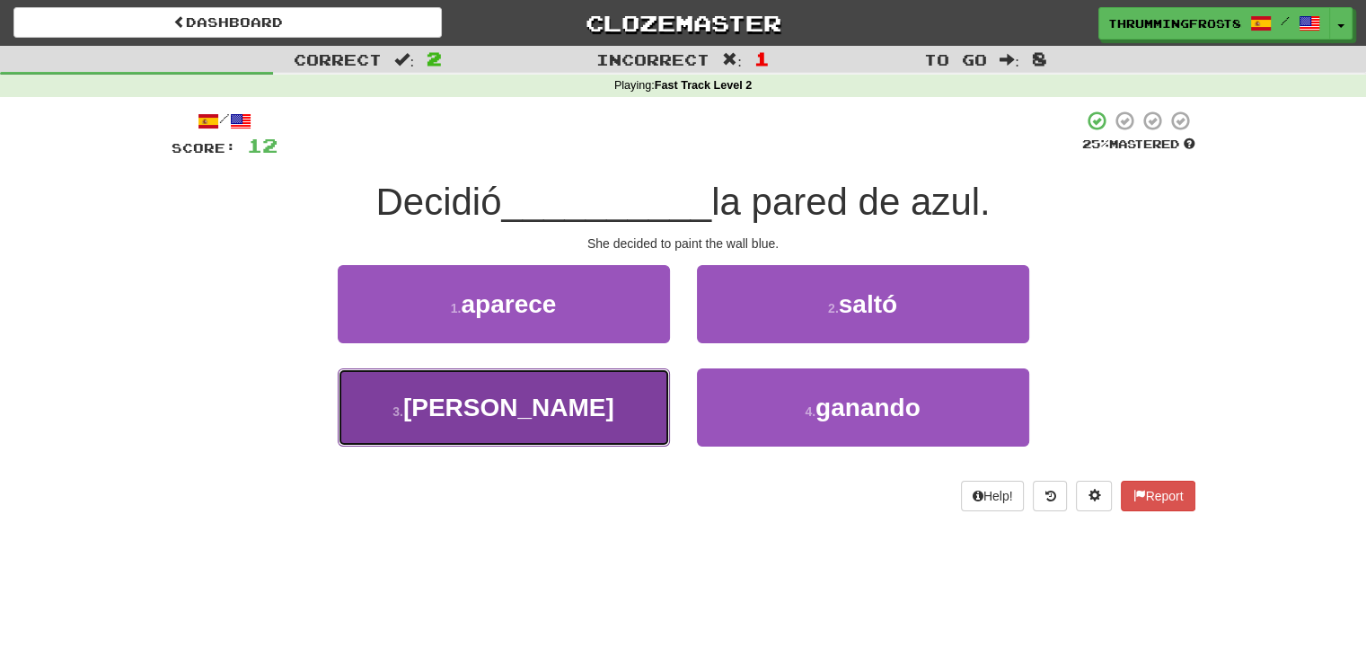
click at [554, 409] on button "3 . [PERSON_NAME]" at bounding box center [504, 407] width 332 height 78
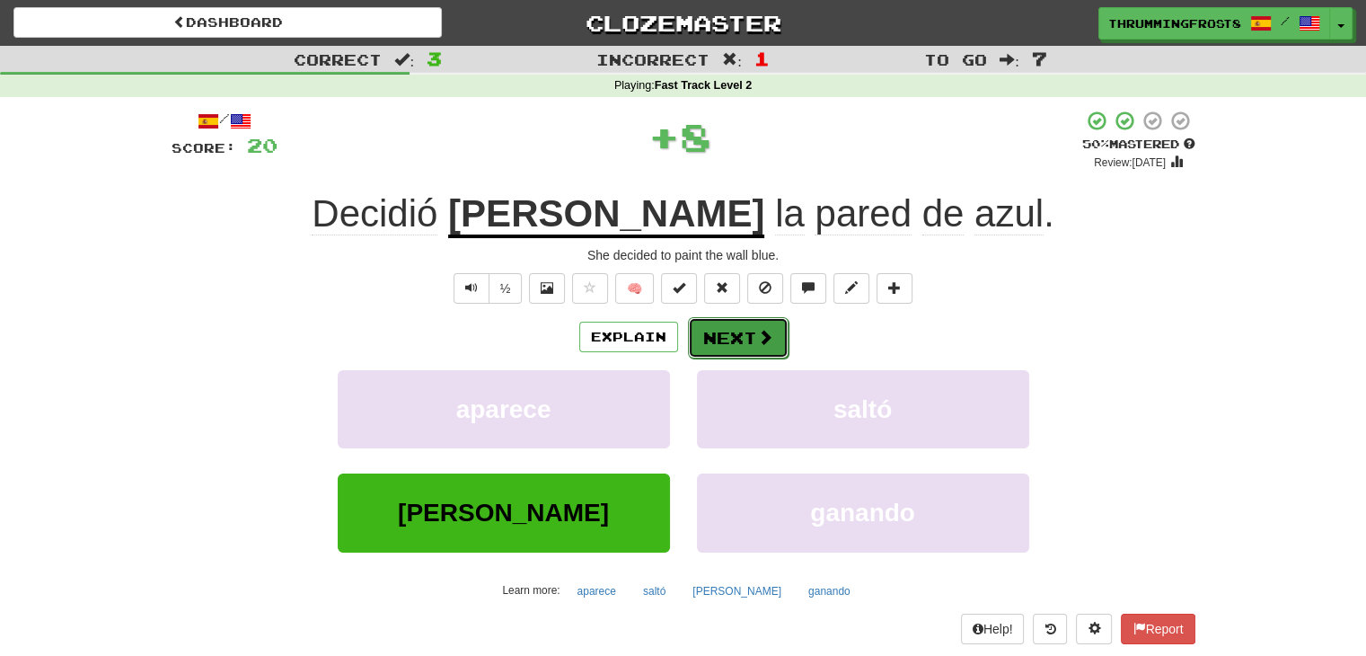
click at [726, 339] on button "Next" at bounding box center [738, 337] width 101 height 41
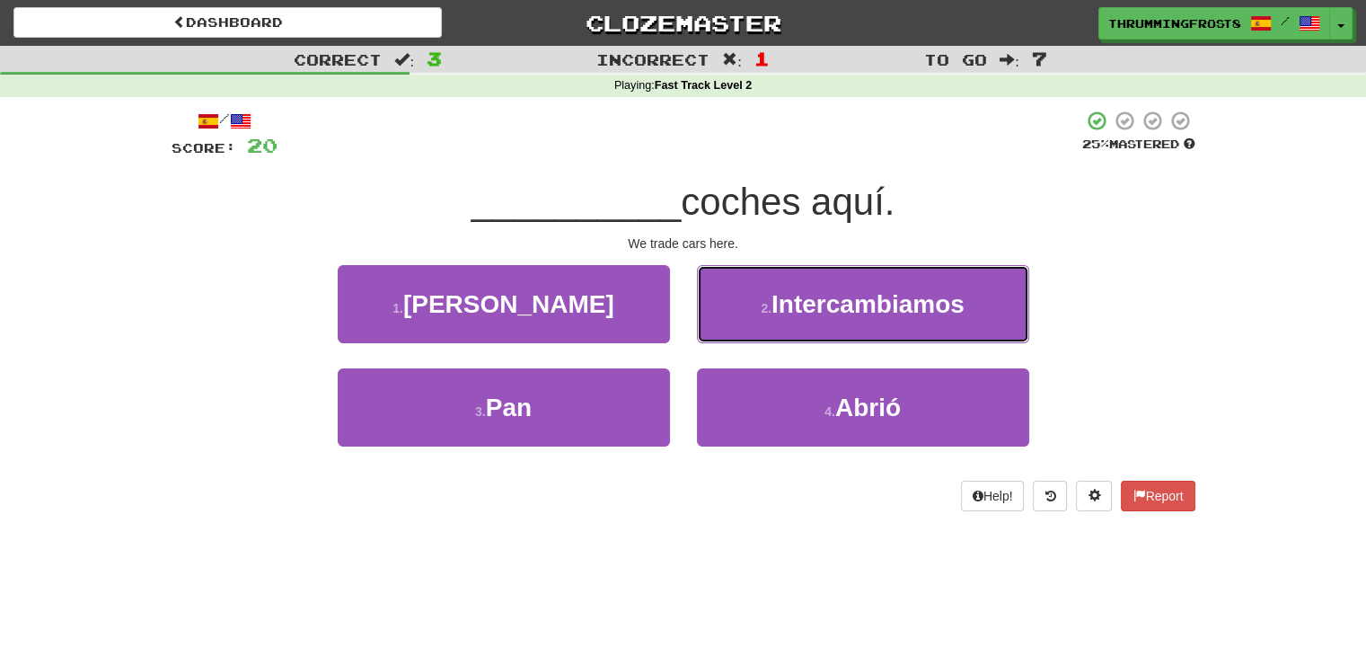
click at [726, 339] on button "2 . Intercambiamos" at bounding box center [863, 304] width 332 height 78
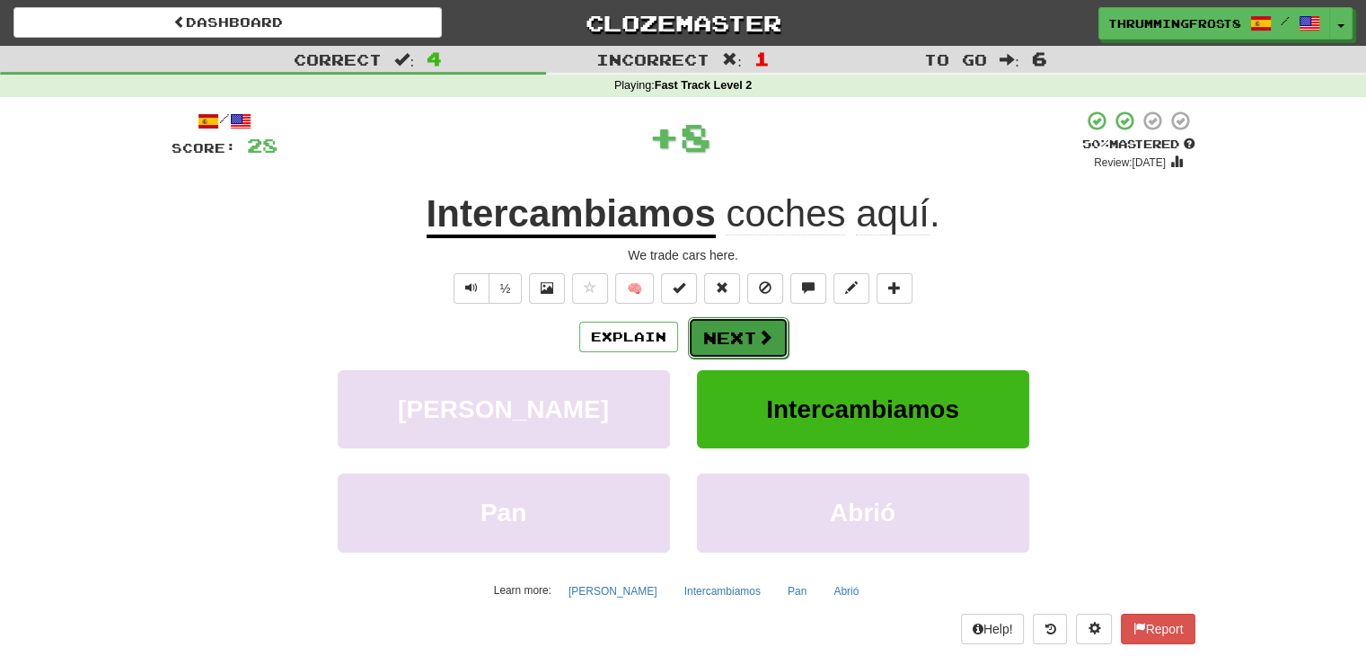
click at [725, 342] on button "Next" at bounding box center [738, 337] width 101 height 41
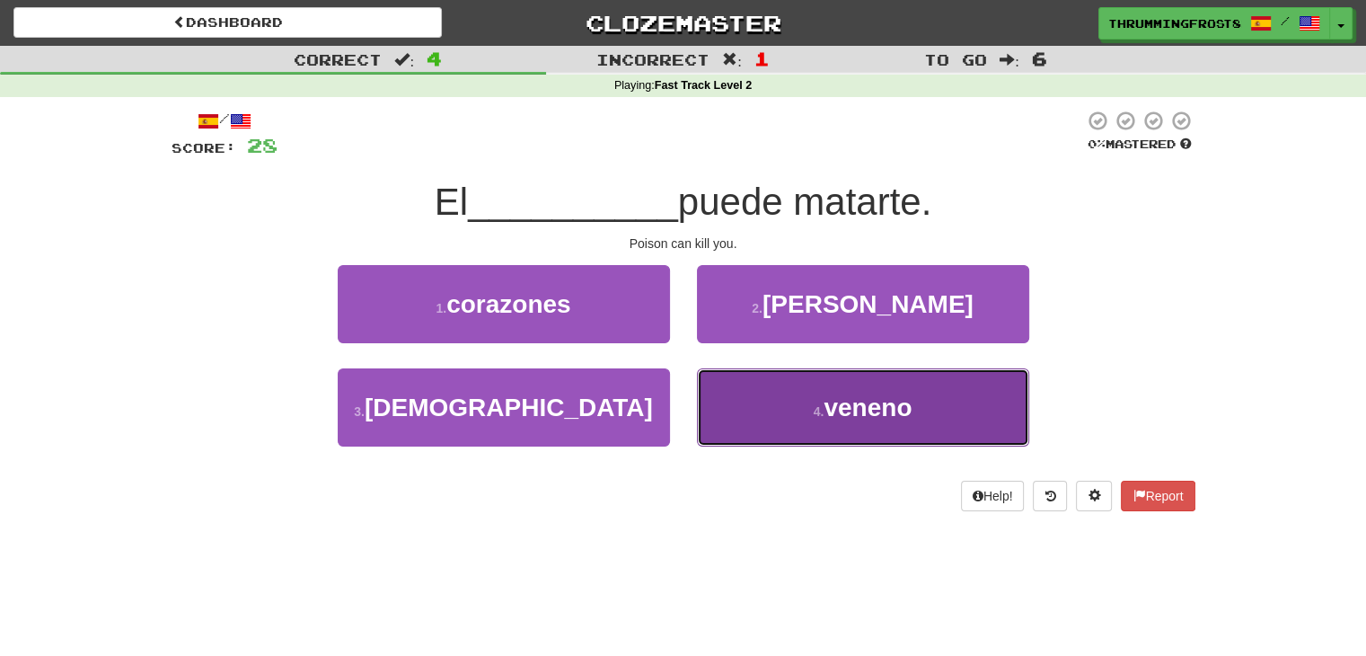
click at [809, 382] on button "4 . [GEOGRAPHIC_DATA]" at bounding box center [863, 407] width 332 height 78
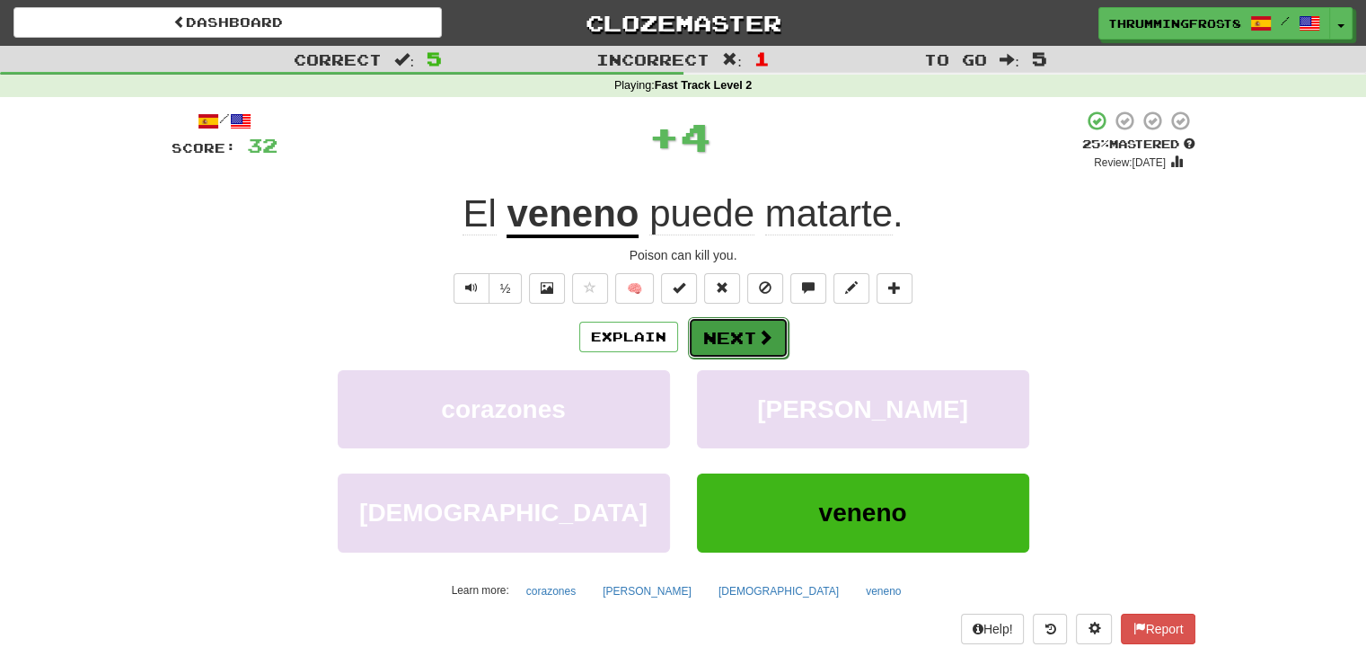
click at [737, 346] on button "Next" at bounding box center [738, 337] width 101 height 41
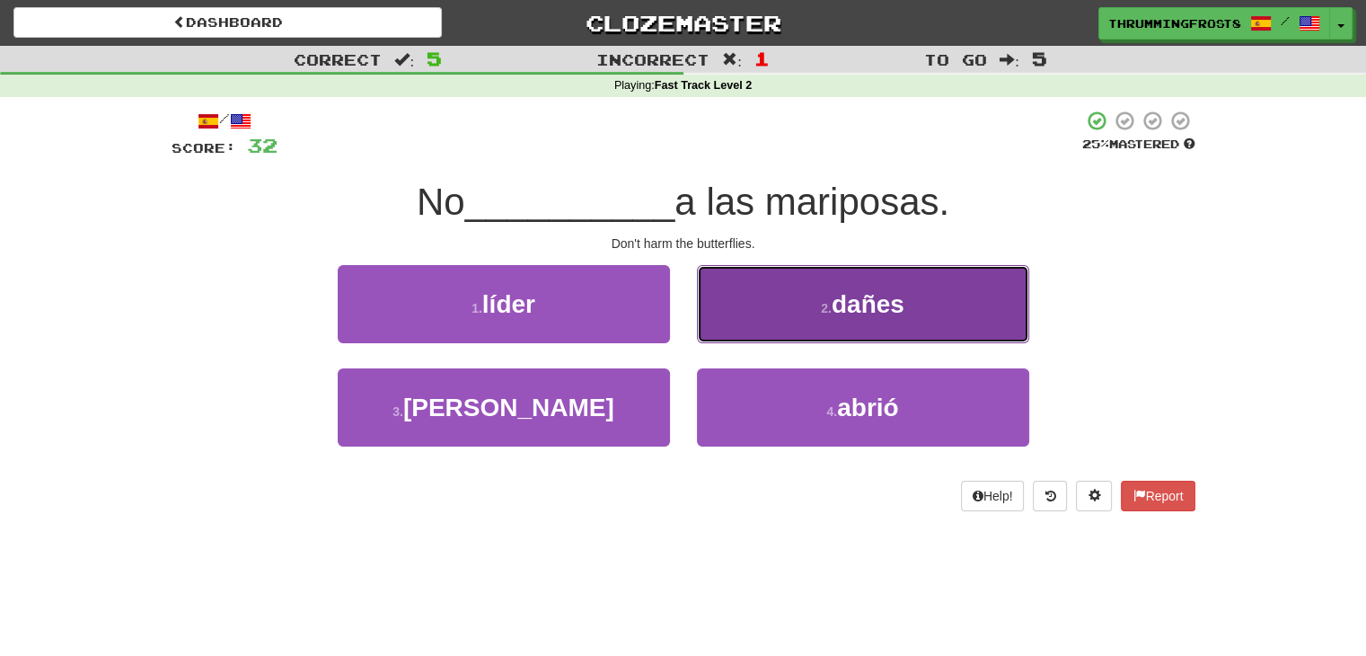
click at [717, 288] on button "2 . dañes" at bounding box center [863, 304] width 332 height 78
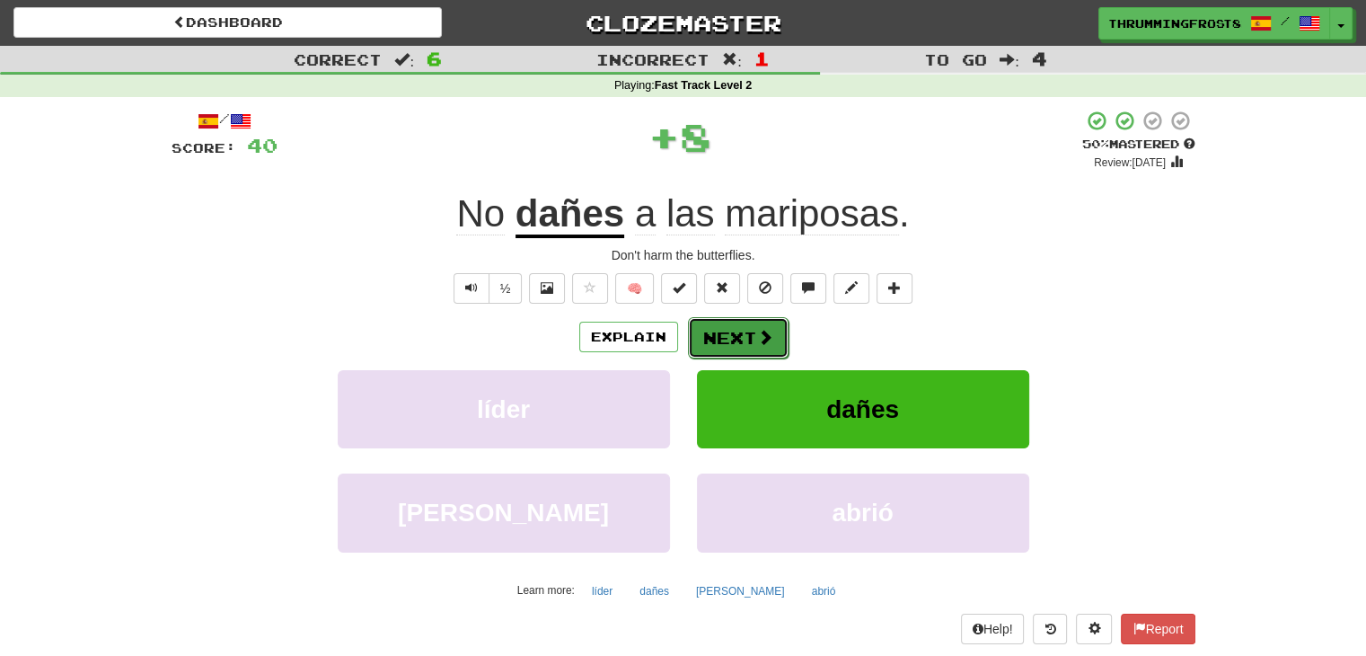
click at [715, 331] on button "Next" at bounding box center [738, 337] width 101 height 41
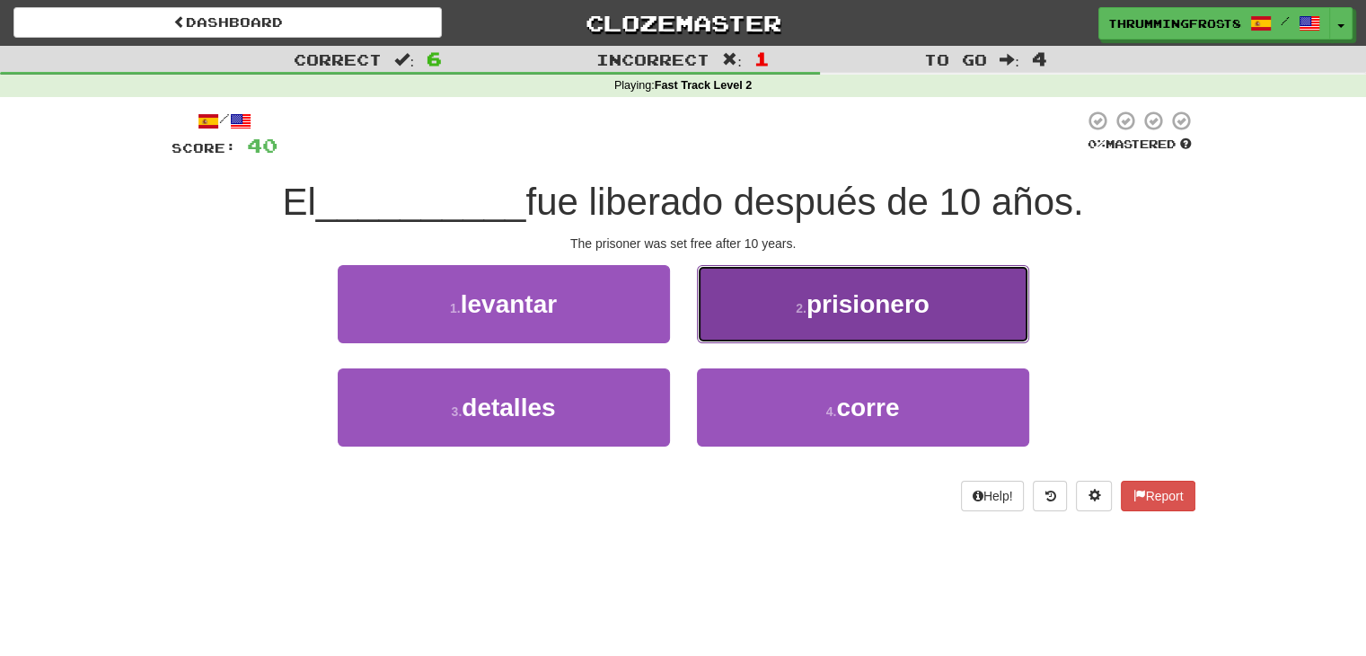
click at [739, 295] on button "2 . prisionero" at bounding box center [863, 304] width 332 height 78
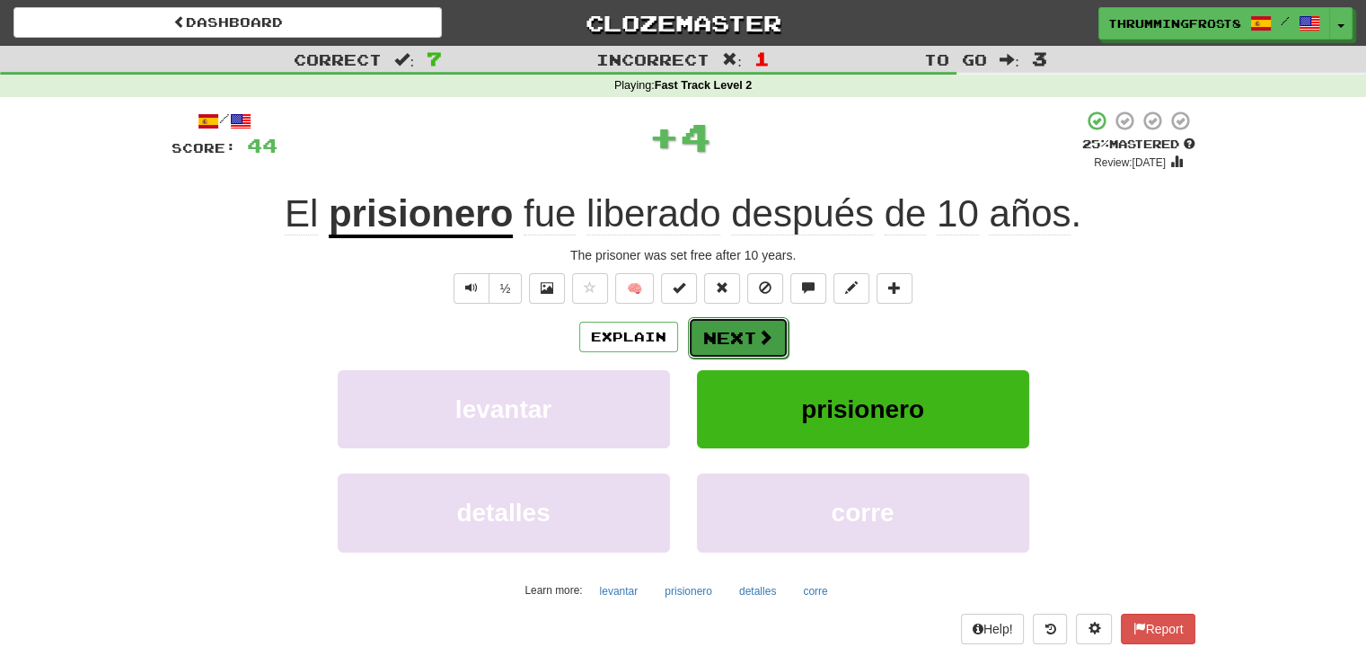
click at [720, 335] on button "Next" at bounding box center [738, 337] width 101 height 41
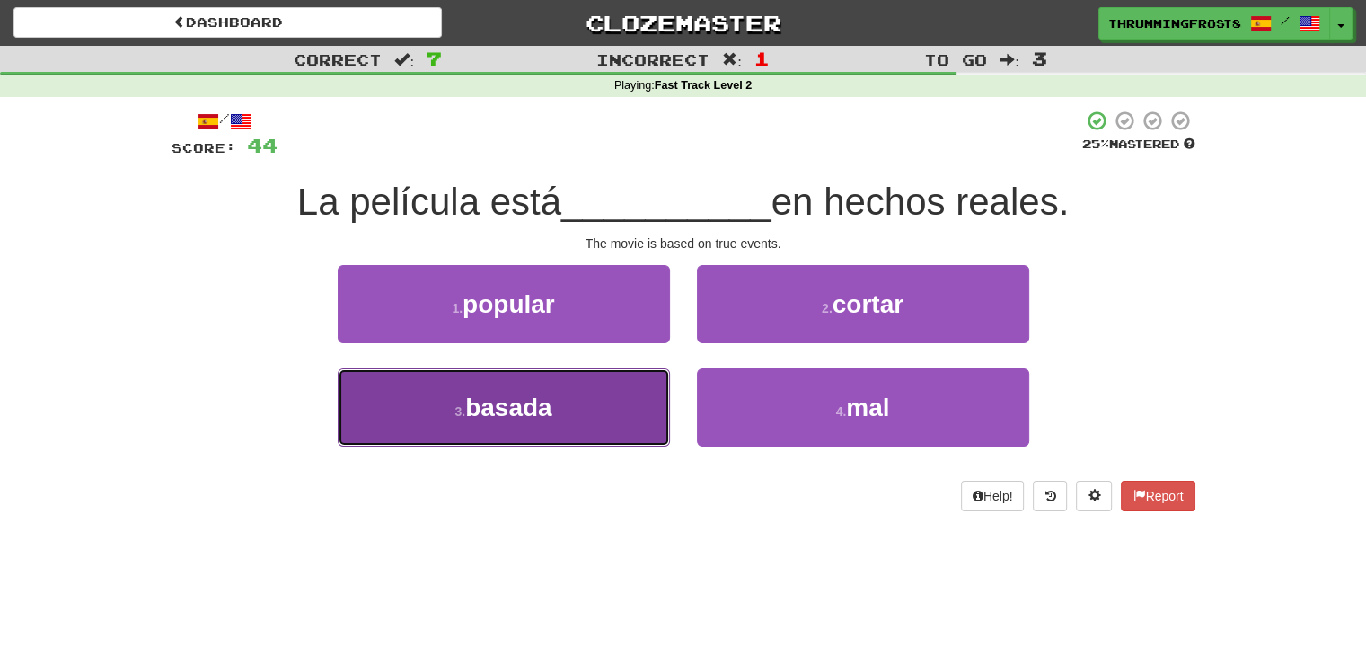
click at [647, 395] on button "3 . basada" at bounding box center [504, 407] width 332 height 78
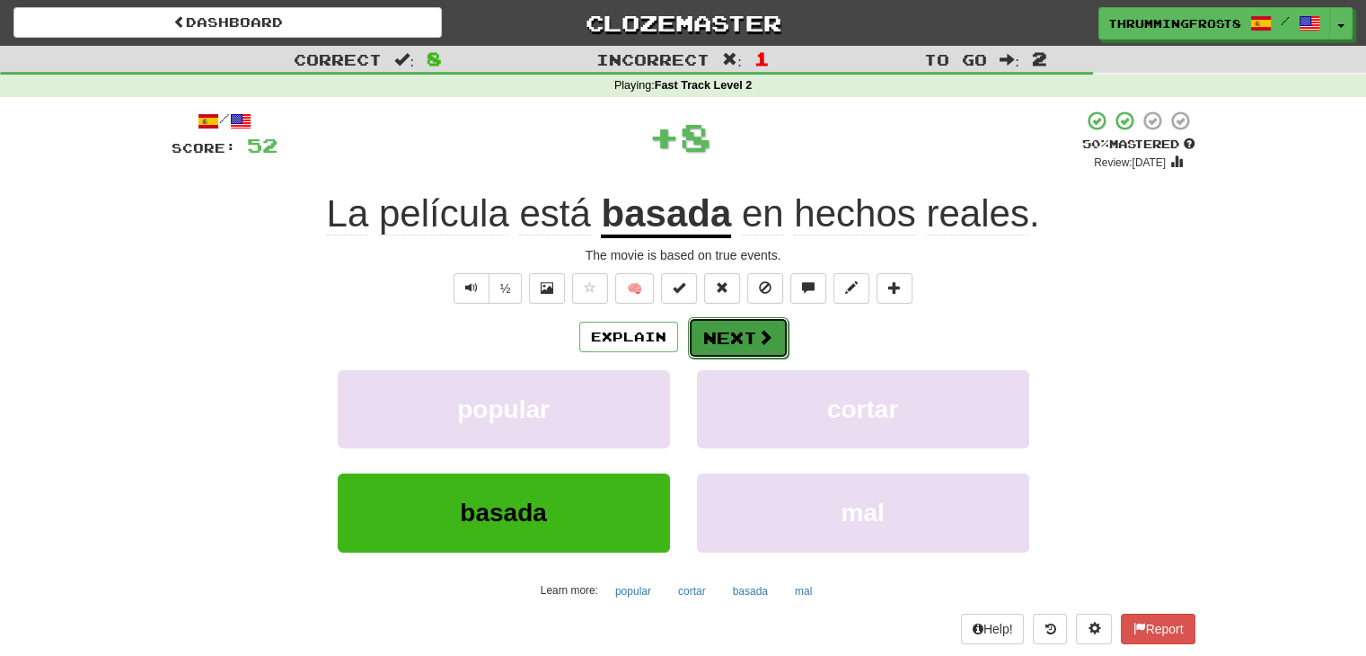
click at [713, 331] on button "Next" at bounding box center [738, 337] width 101 height 41
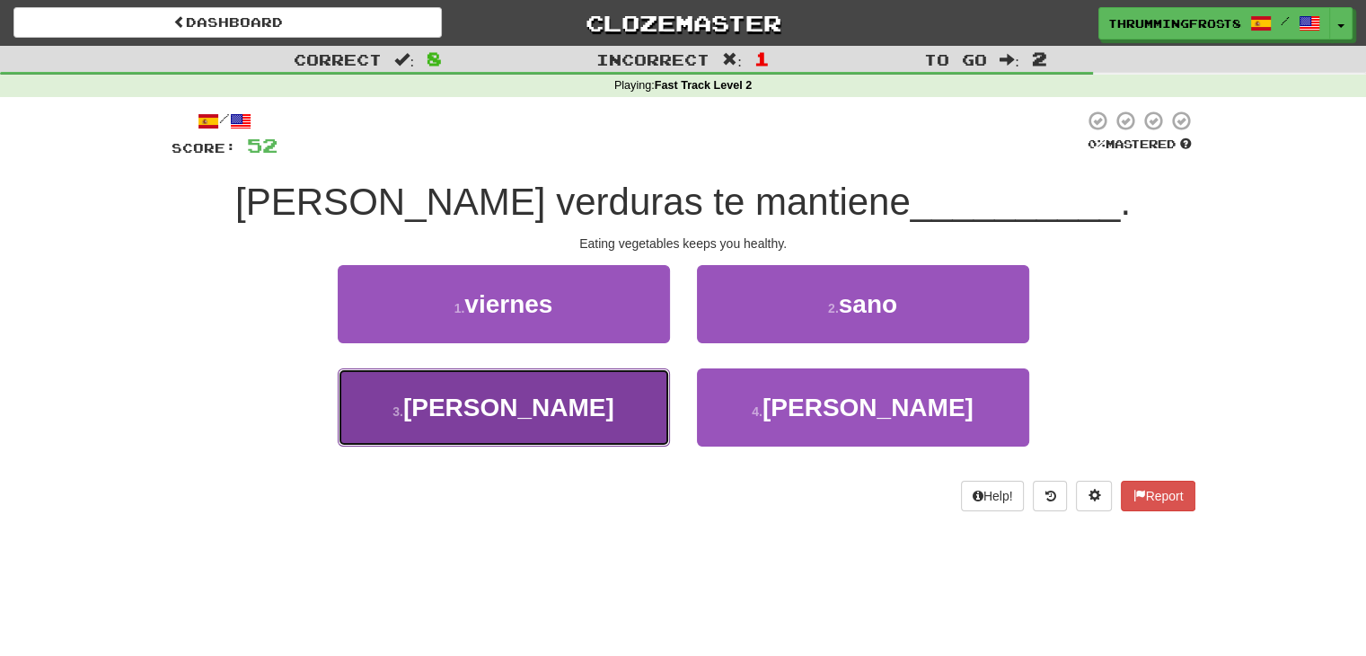
click at [604, 414] on button "3 . [PERSON_NAME]" at bounding box center [504, 407] width 332 height 78
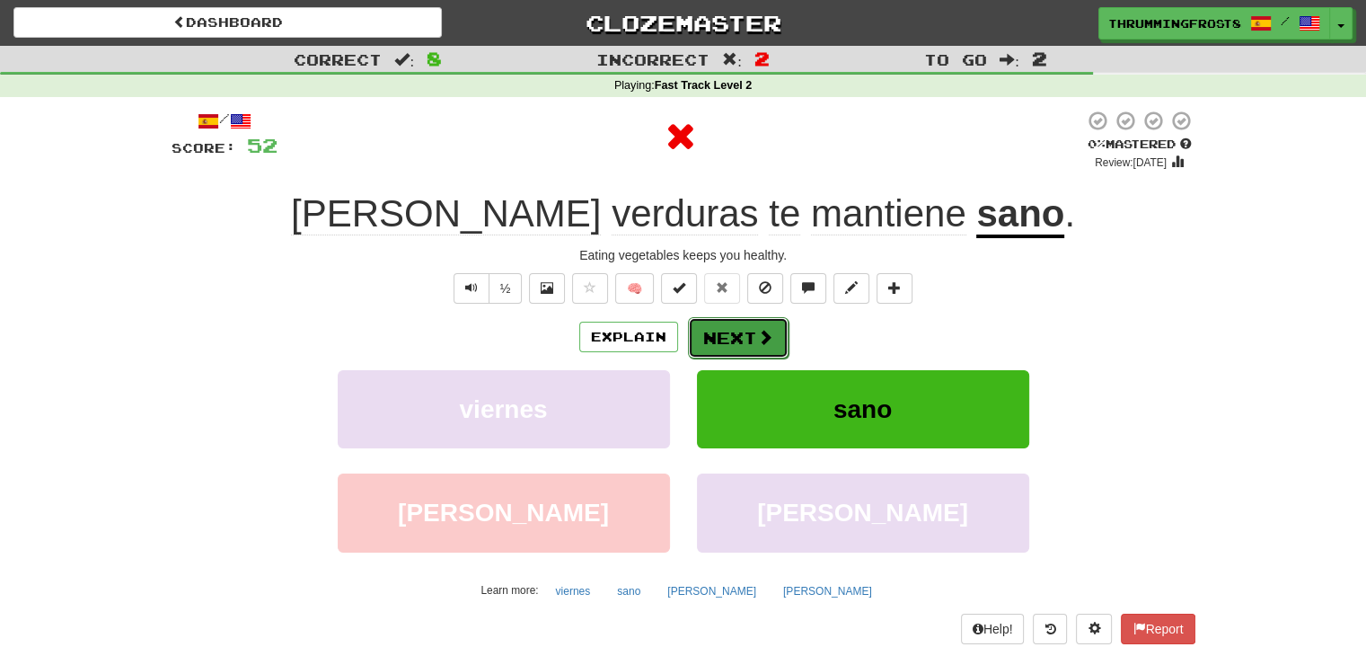
click at [747, 347] on button "Next" at bounding box center [738, 337] width 101 height 41
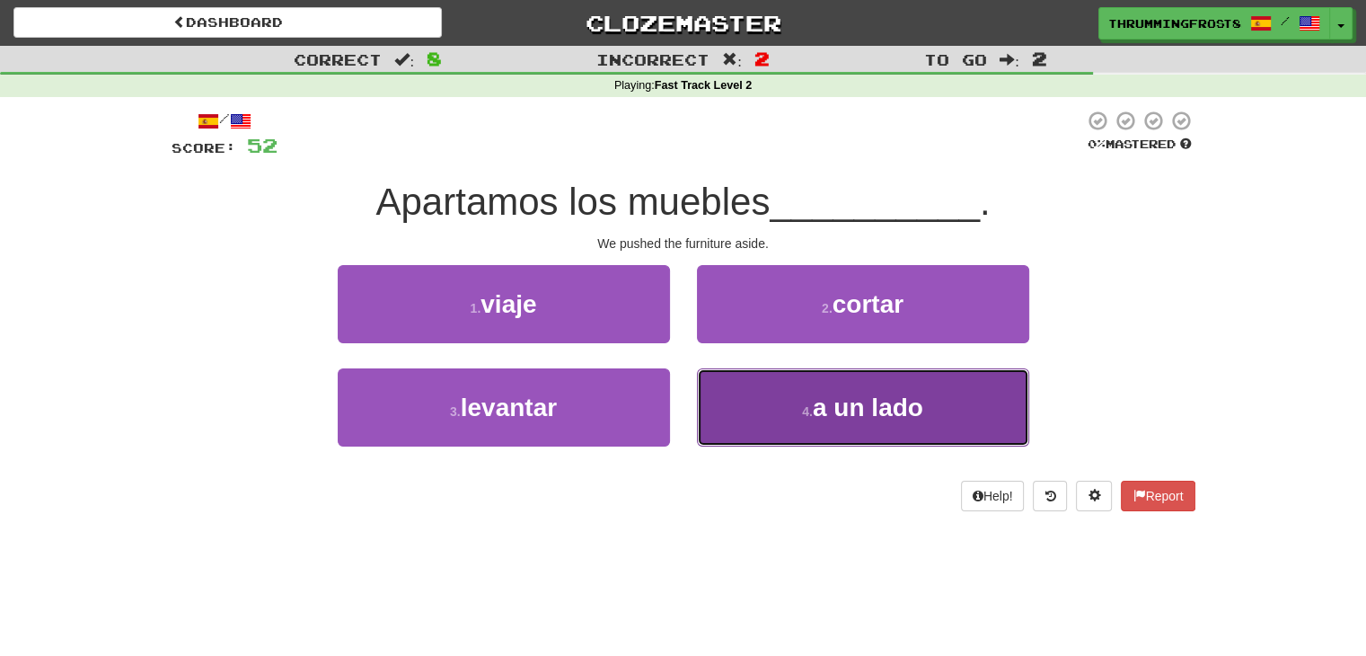
click at [737, 382] on button "4 . a un lado" at bounding box center [863, 407] width 332 height 78
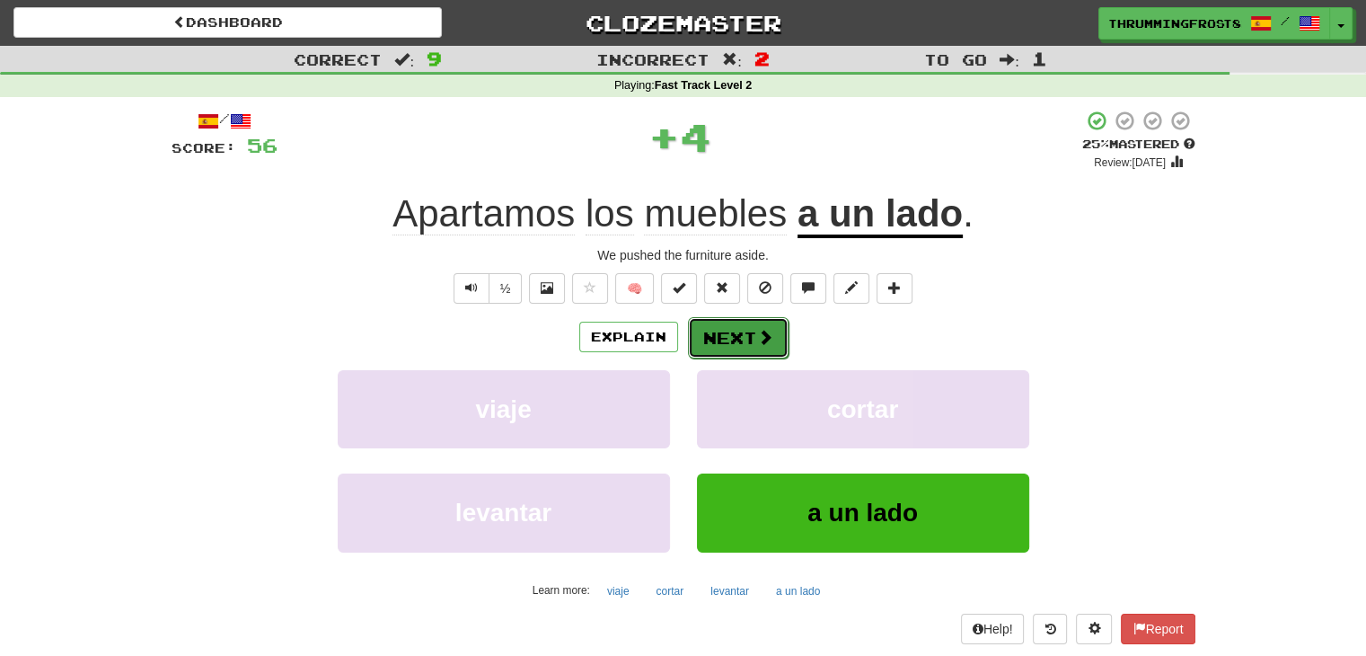
click at [723, 356] on button "Next" at bounding box center [738, 337] width 101 height 41
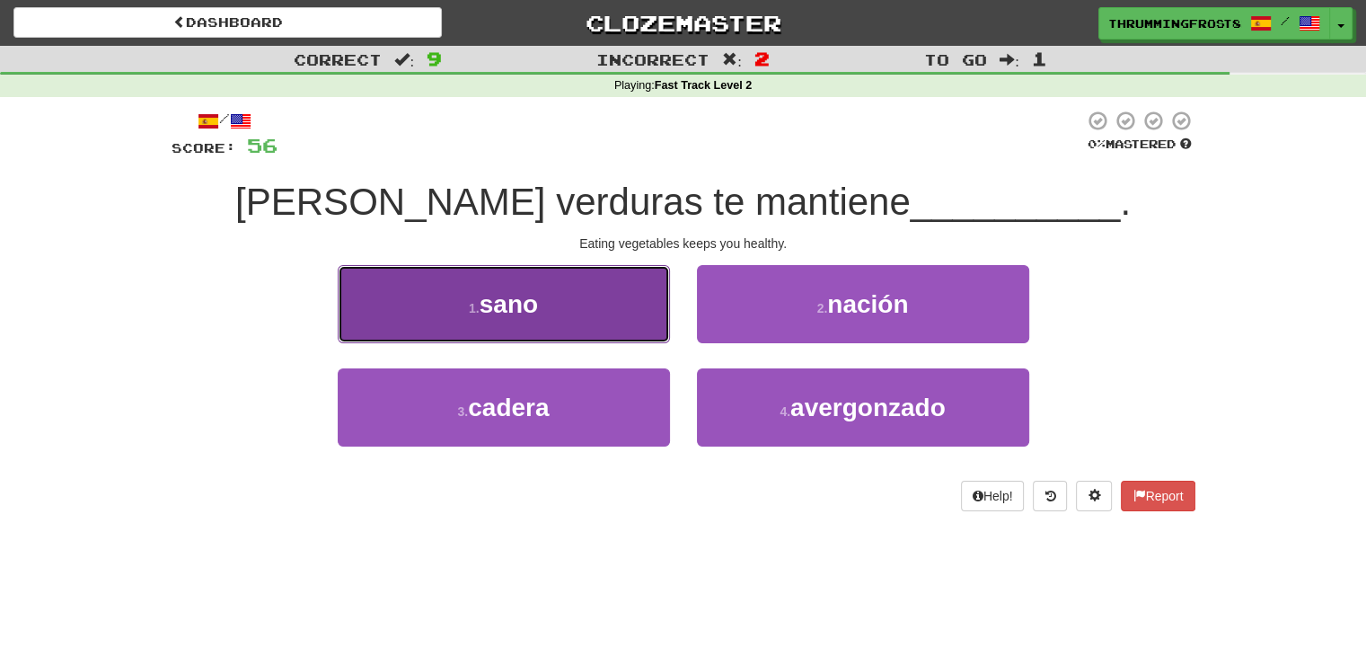
click at [632, 298] on button "1 . [GEOGRAPHIC_DATA]" at bounding box center [504, 304] width 332 height 78
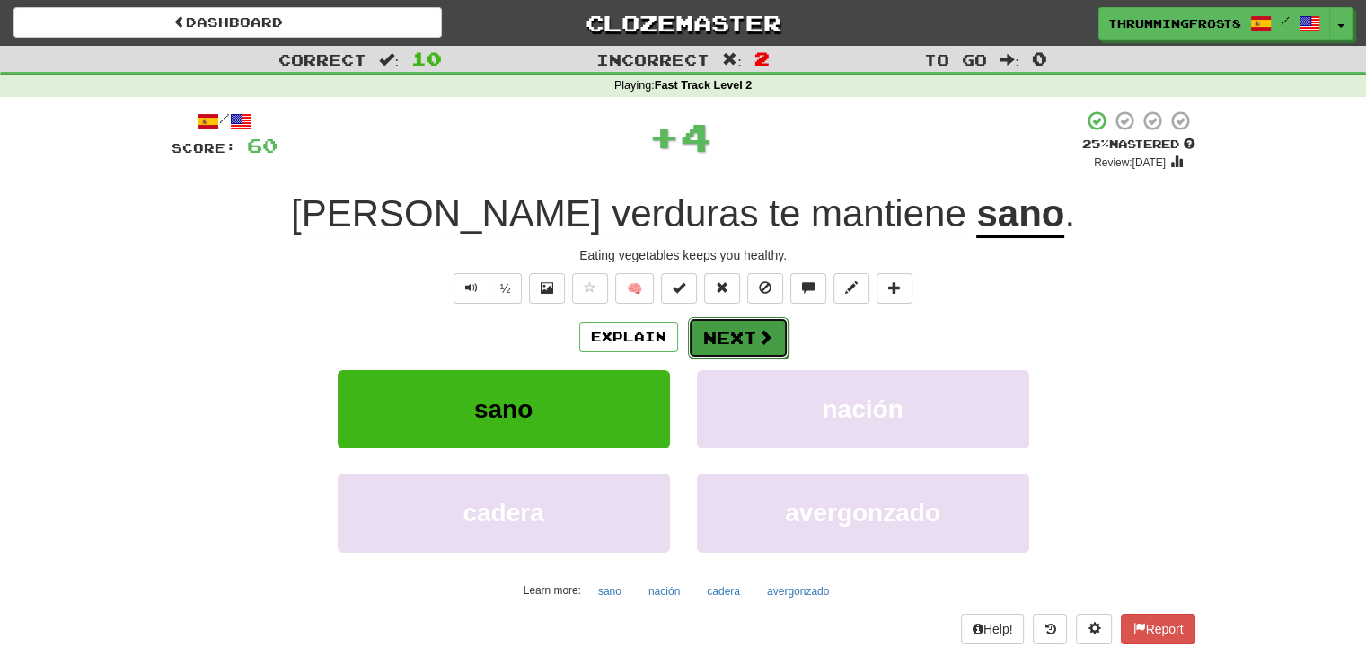
click at [734, 332] on button "Next" at bounding box center [738, 337] width 101 height 41
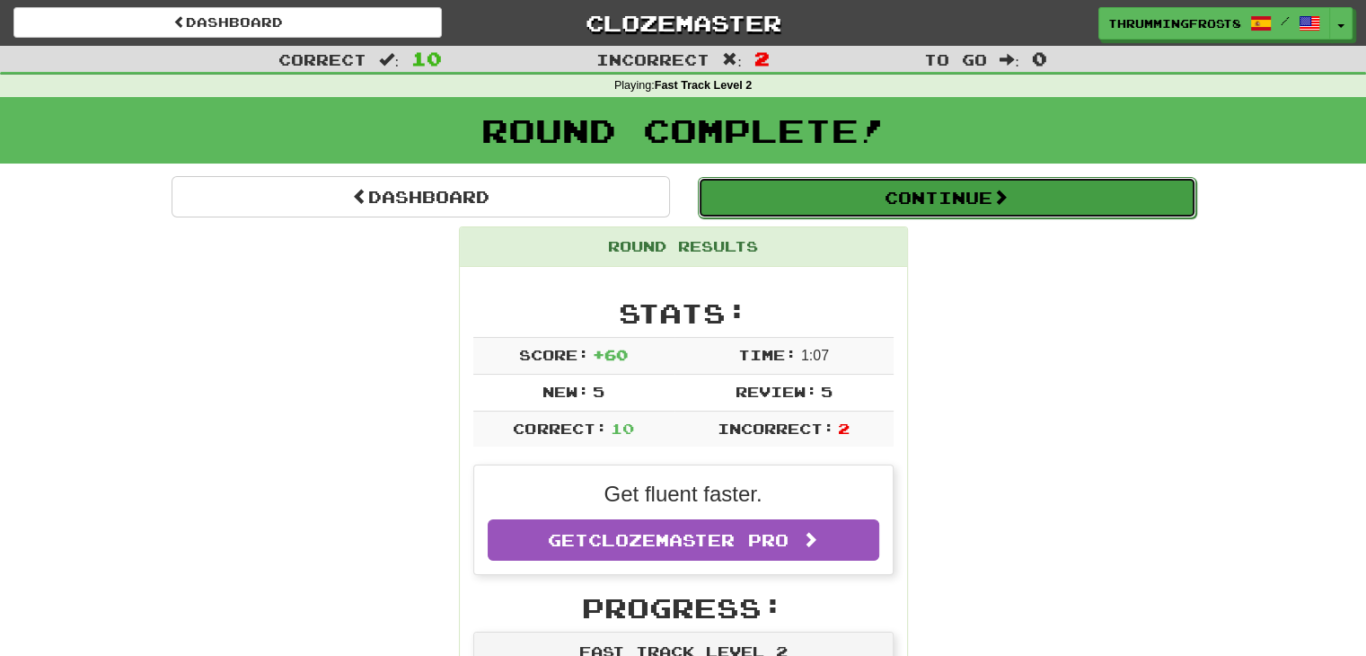
click at [789, 199] on button "Continue" at bounding box center [947, 197] width 499 height 41
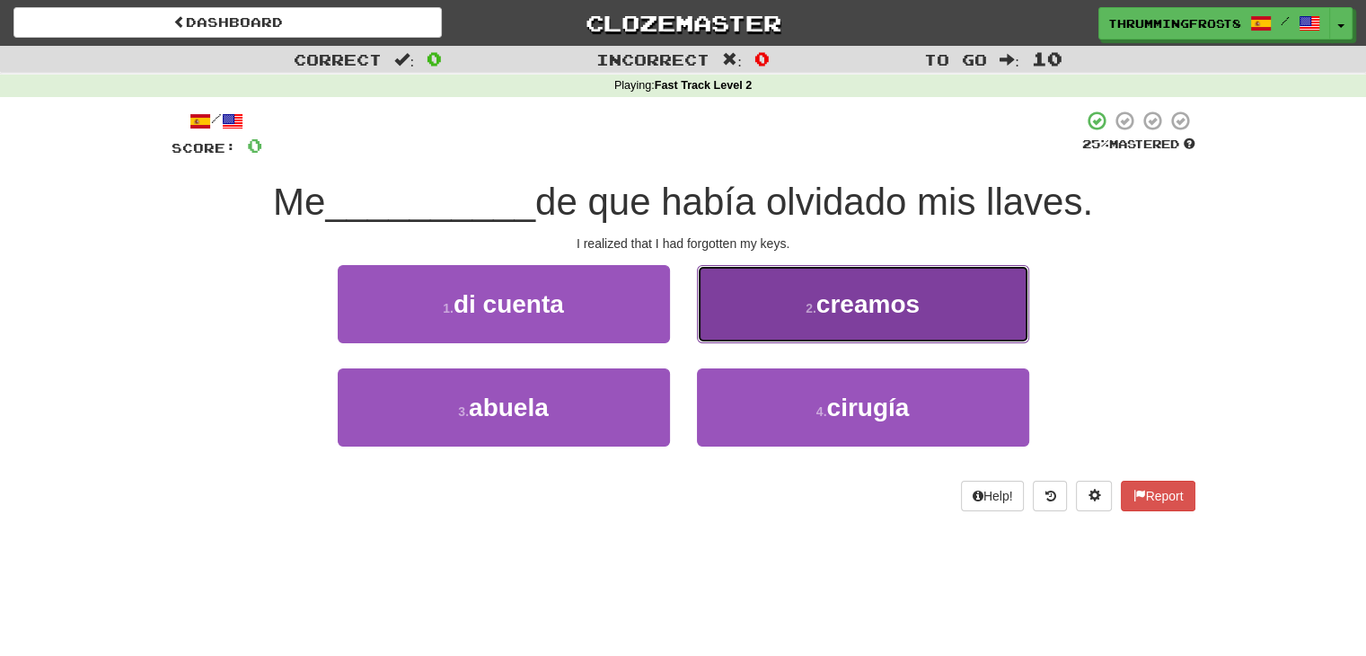
click at [772, 310] on button "2 . creamos" at bounding box center [863, 304] width 332 height 78
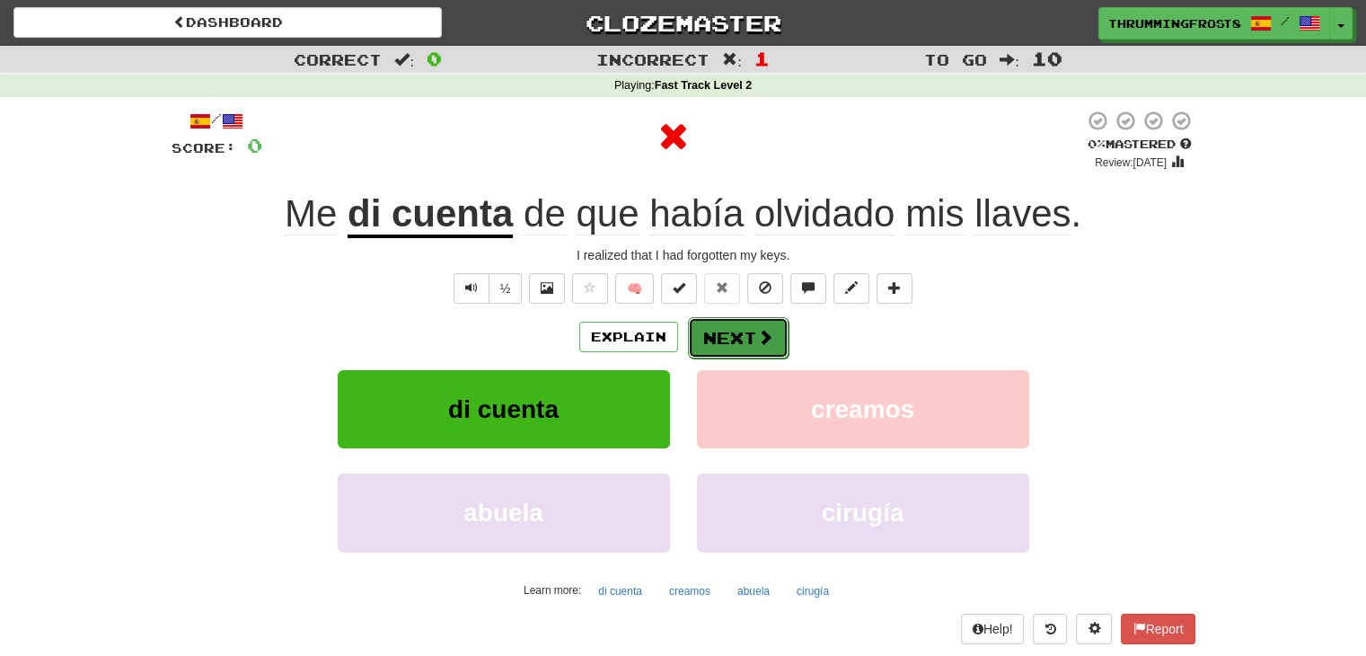
click at [715, 342] on button "Next" at bounding box center [738, 337] width 101 height 41
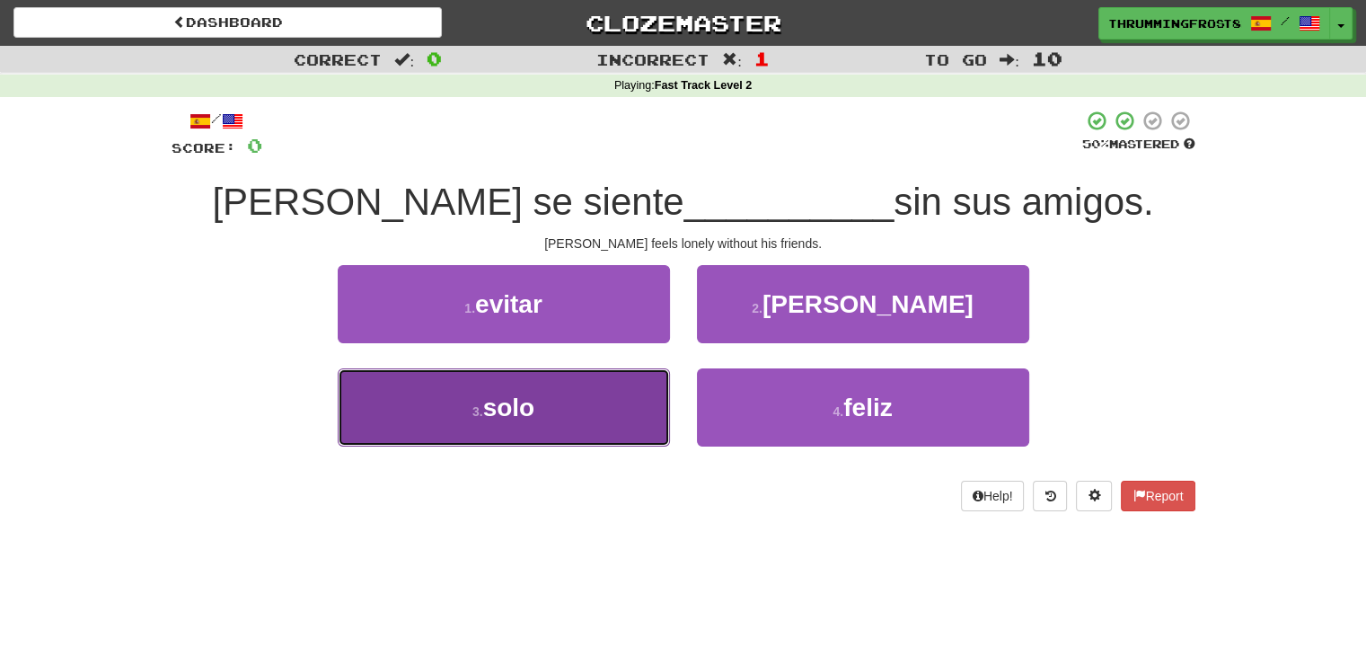
click at [612, 376] on button "3 . solo" at bounding box center [504, 407] width 332 height 78
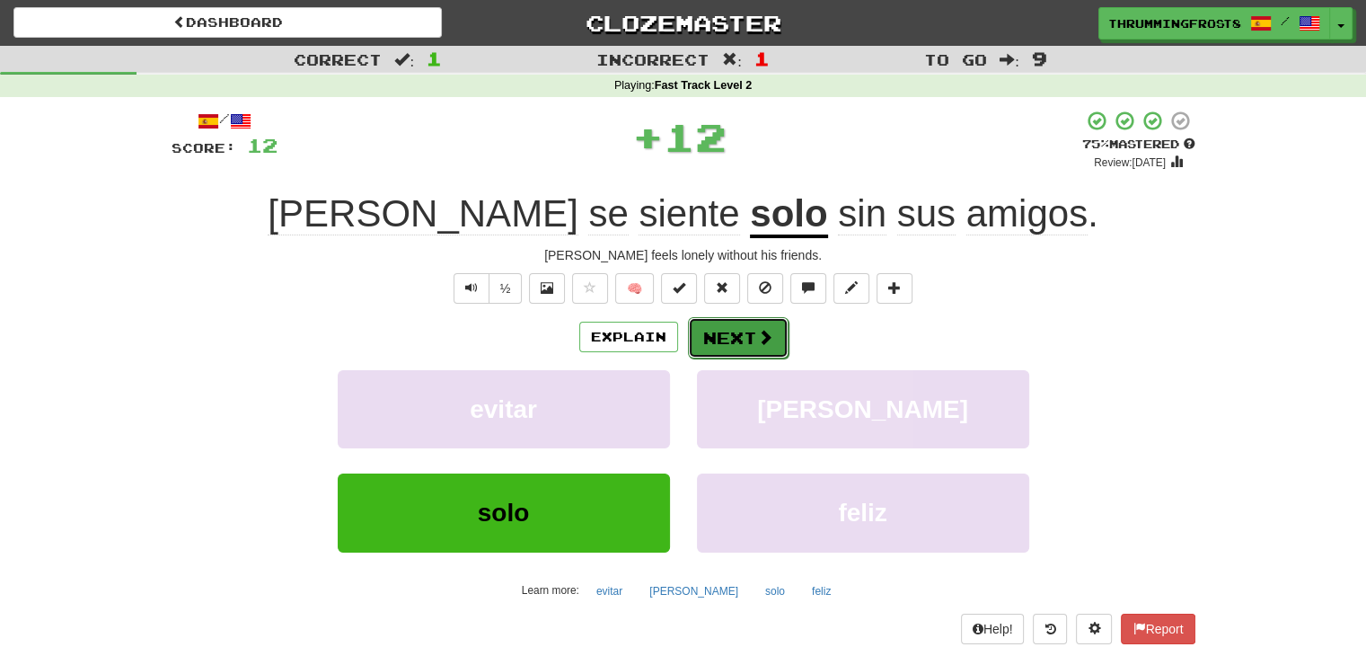
click at [746, 323] on button "Next" at bounding box center [738, 337] width 101 height 41
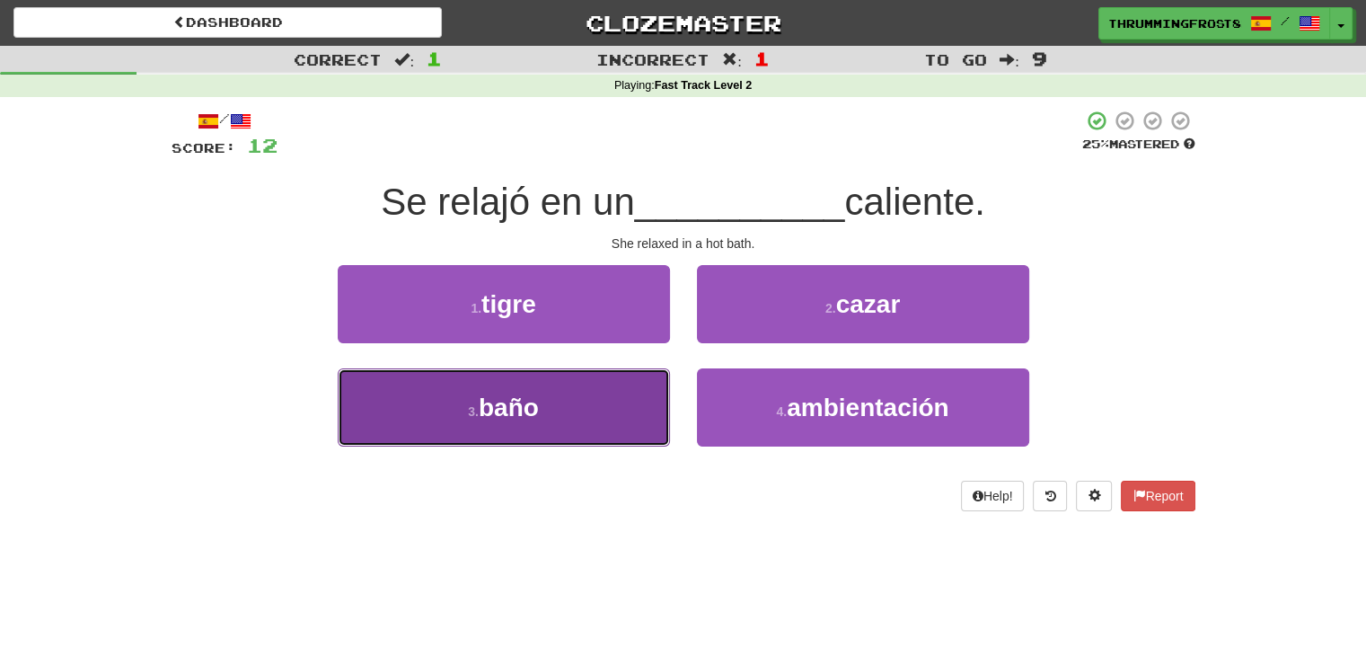
click at [602, 407] on button "3 . baño" at bounding box center [504, 407] width 332 height 78
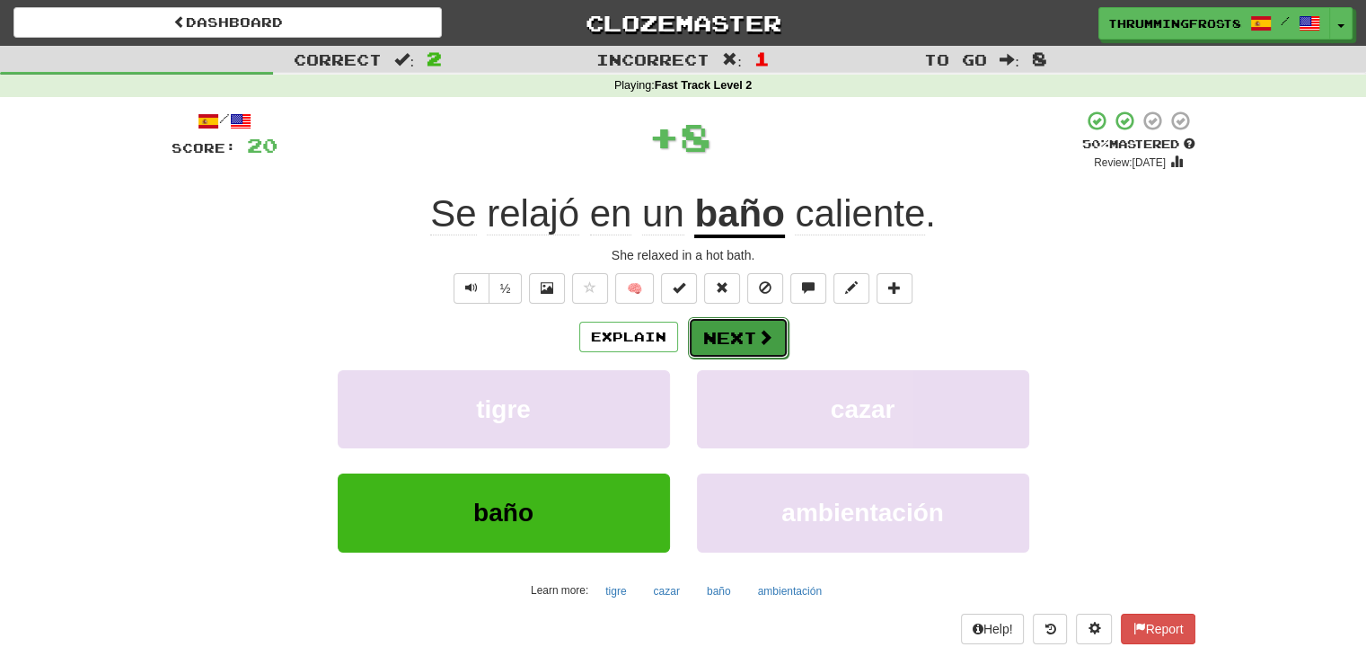
click at [720, 335] on button "Next" at bounding box center [738, 337] width 101 height 41
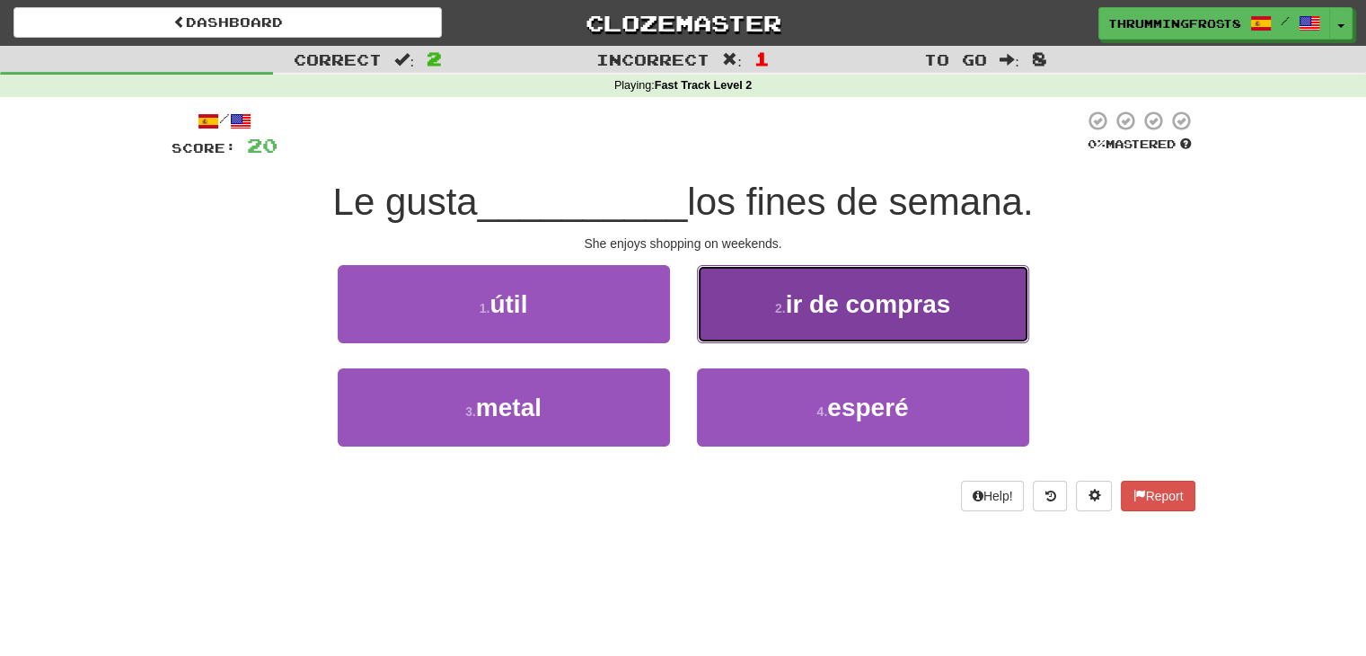
click at [765, 285] on button "2 . ir de compras" at bounding box center [863, 304] width 332 height 78
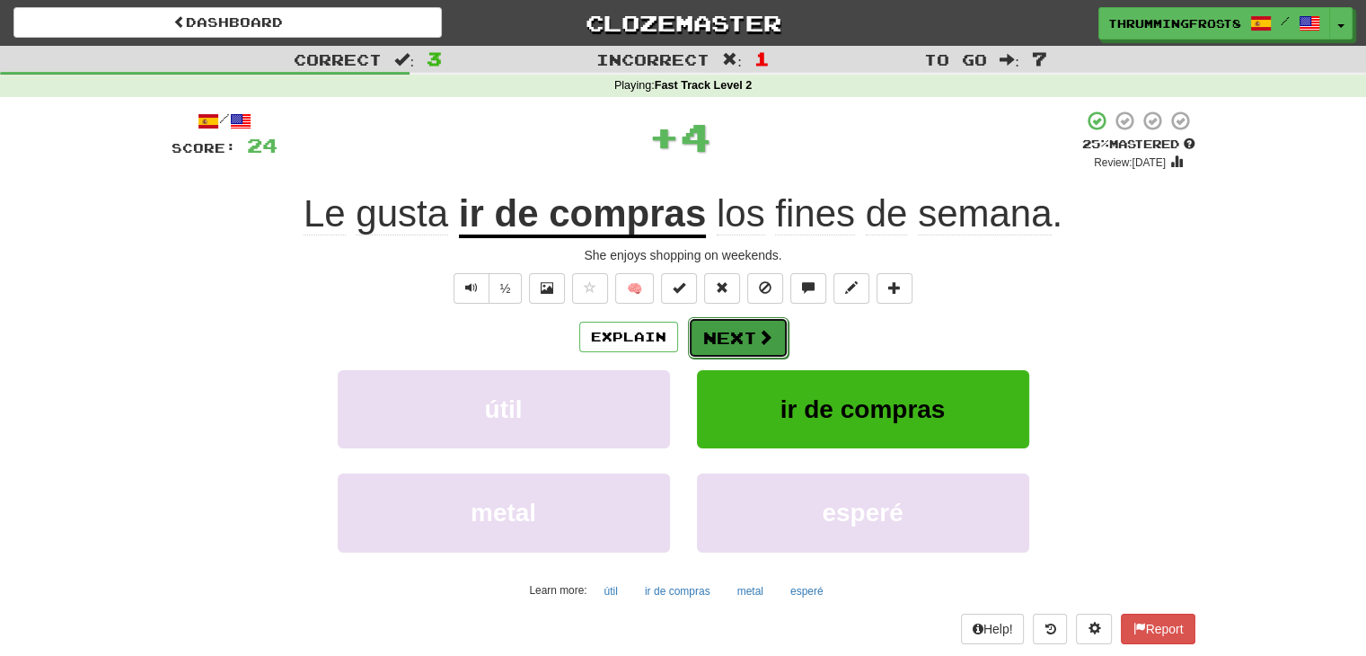
click at [721, 349] on button "Next" at bounding box center [738, 337] width 101 height 41
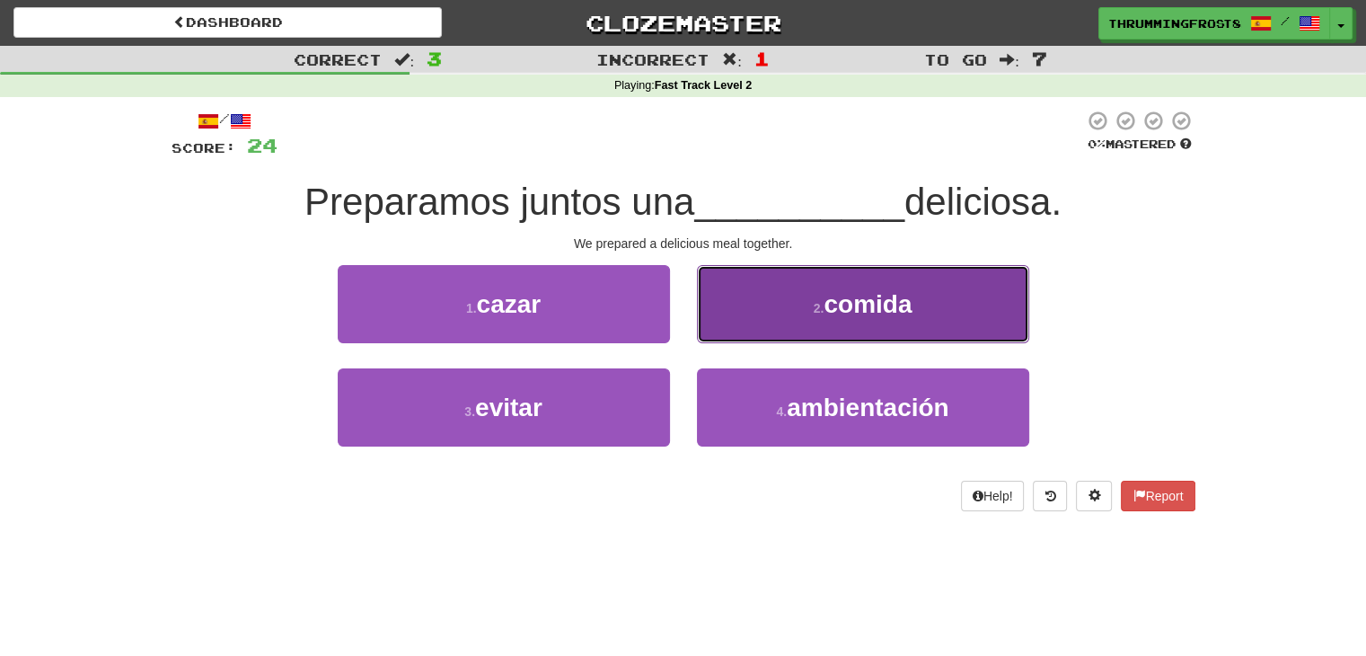
click at [743, 331] on button "2 . comida" at bounding box center [863, 304] width 332 height 78
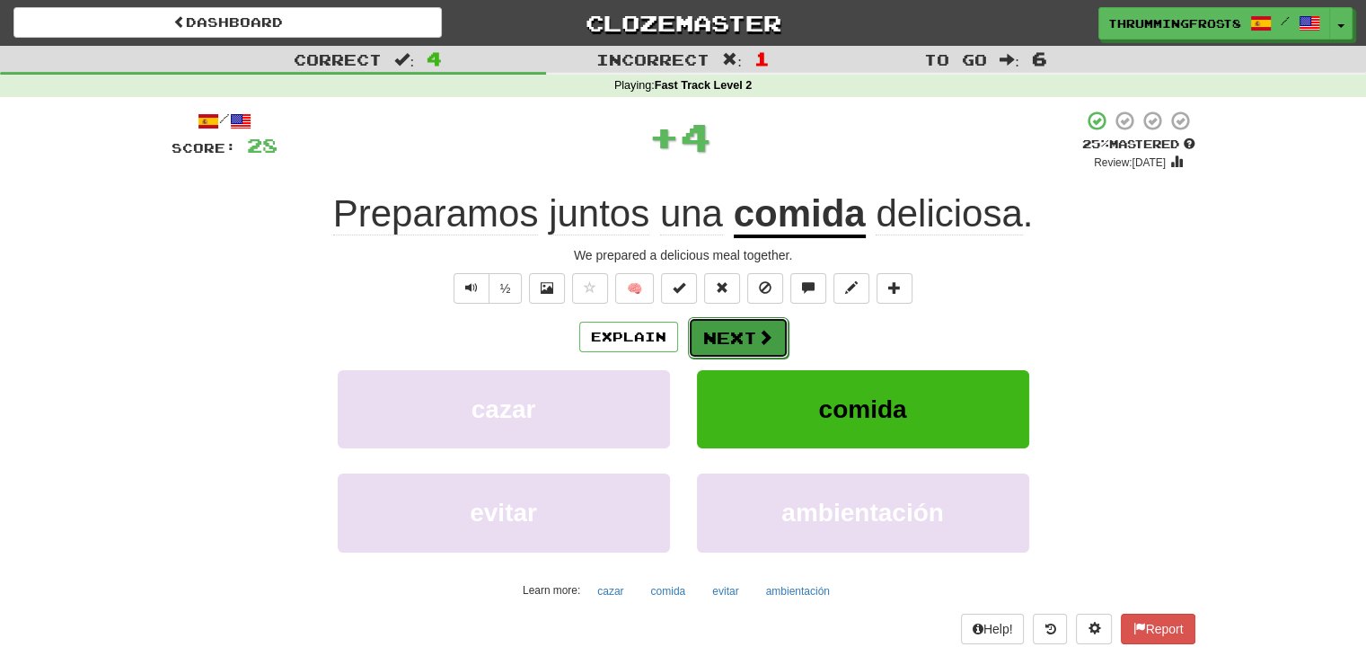
click at [770, 339] on span at bounding box center [765, 337] width 16 height 16
